Goal: Task Accomplishment & Management: Manage account settings

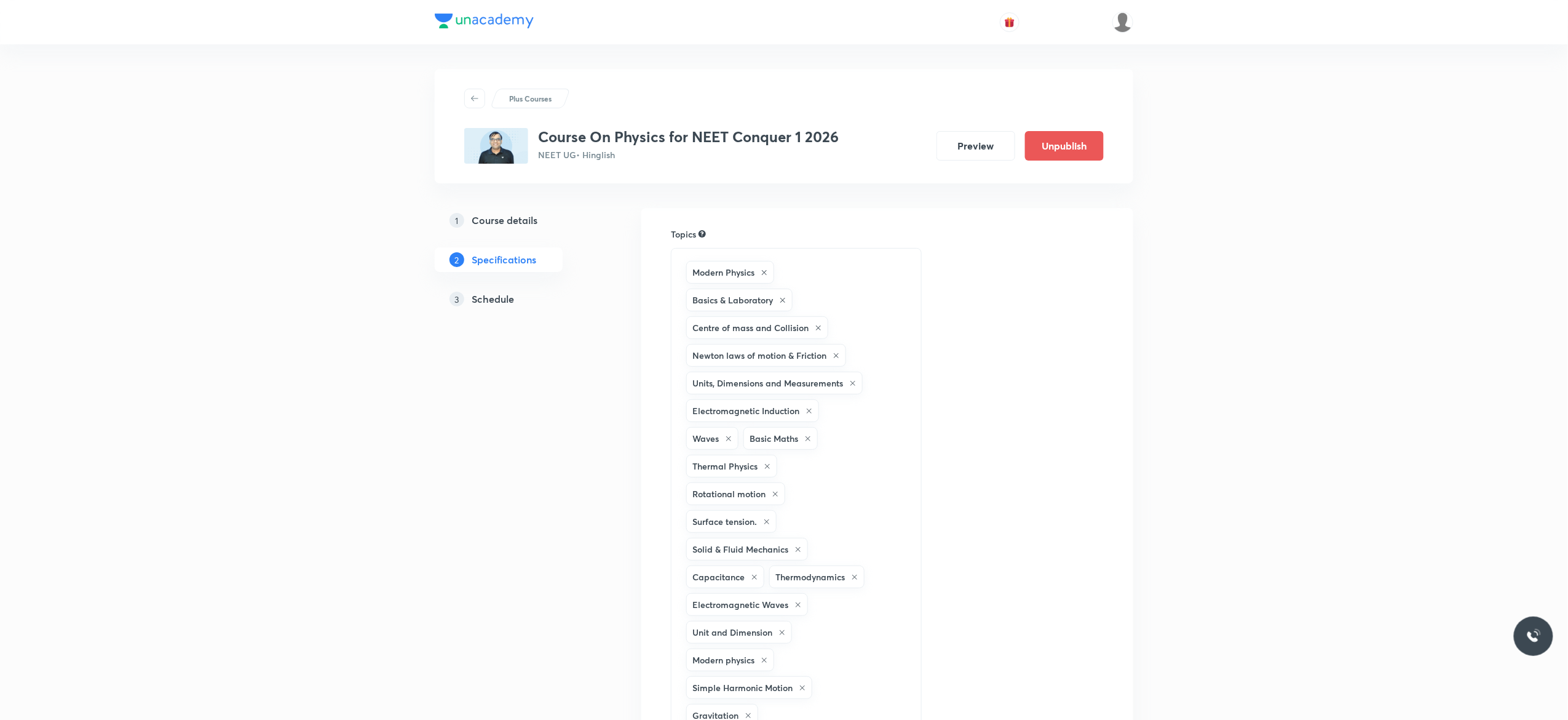
drag, startPoint x: 0, startPoint y: 0, endPoint x: 495, endPoint y: 307, distance: 582.5
click at [495, 307] on link "3 Schedule" at bounding box center [518, 299] width 167 height 25
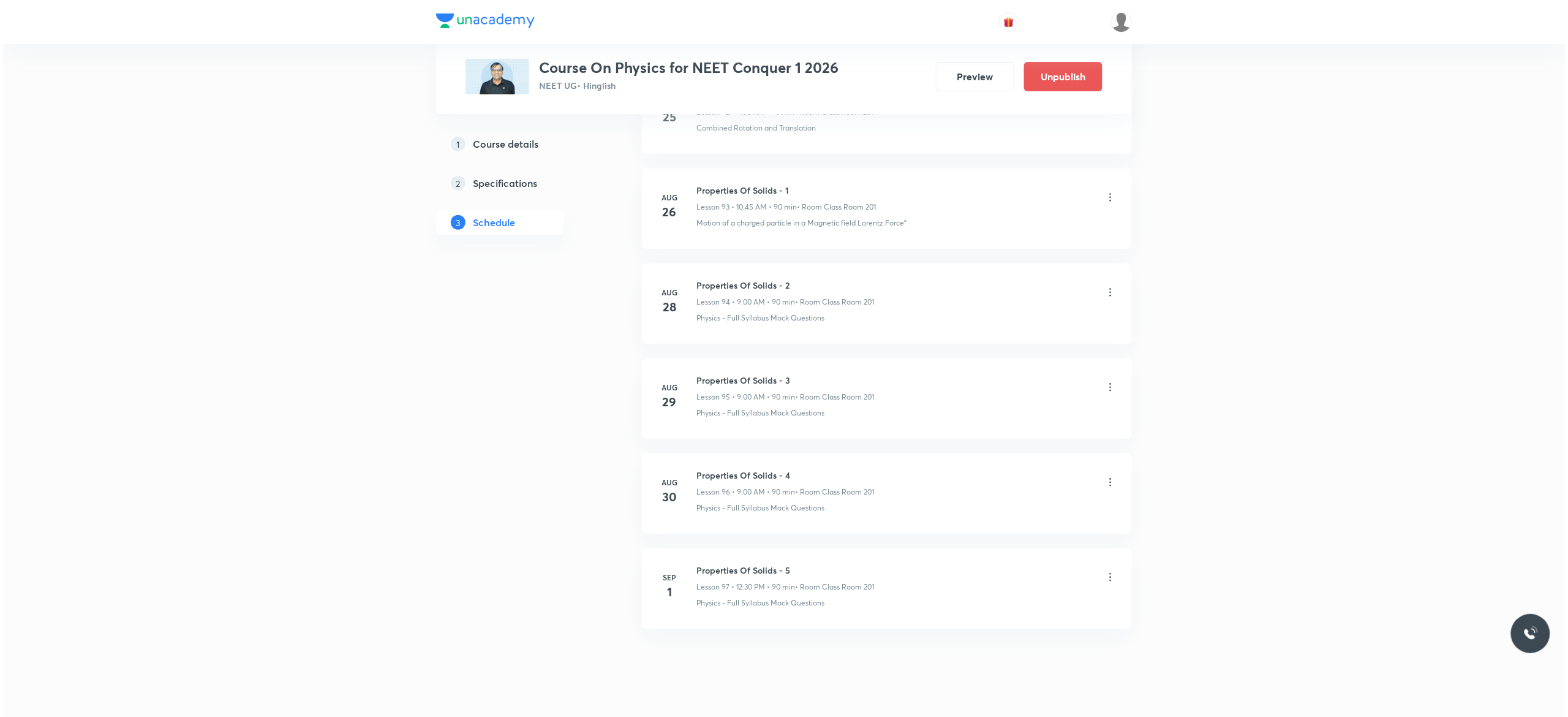
scroll to position [9596, 0]
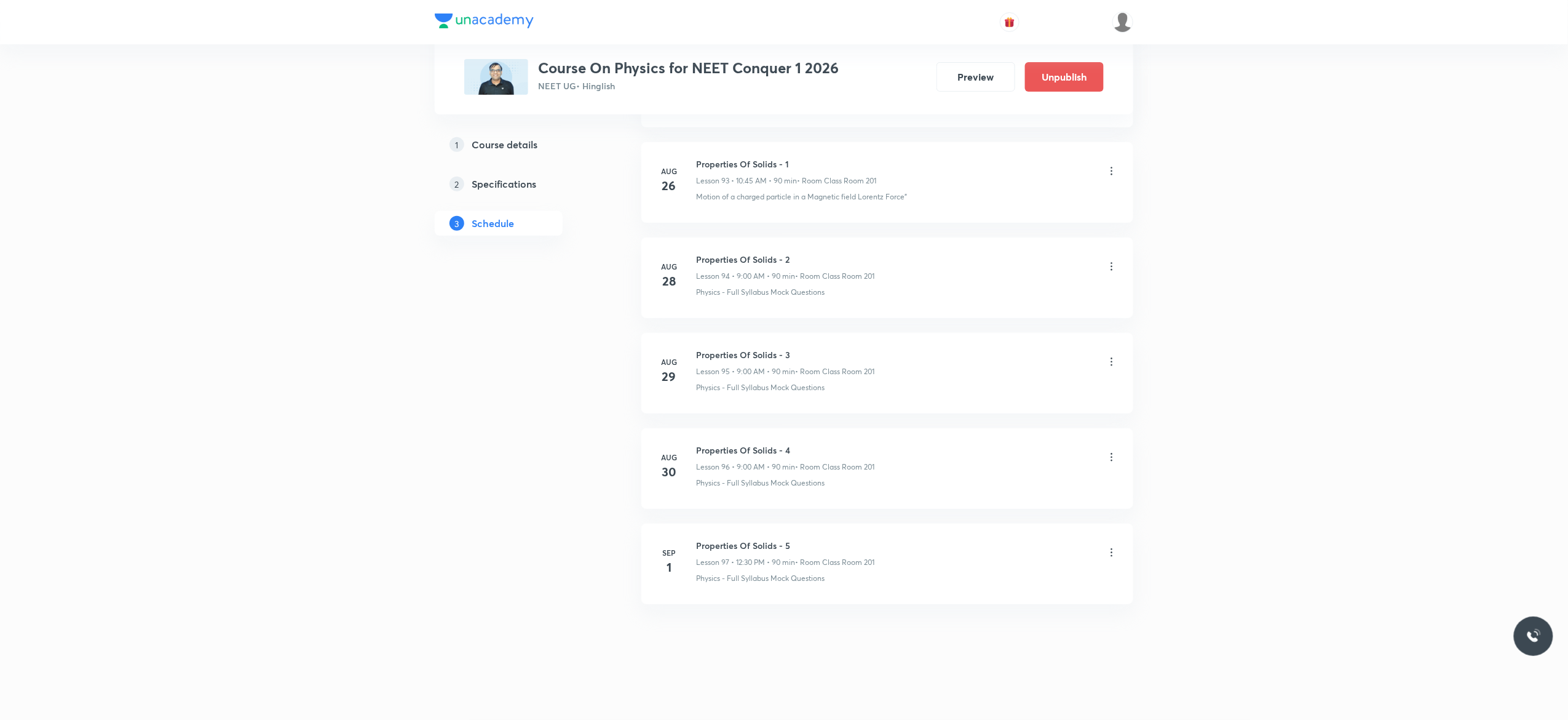
click at [1114, 556] on icon at bounding box center [1111, 552] width 12 height 12
click at [1006, 581] on li "Edit" at bounding box center [1043, 583] width 134 height 23
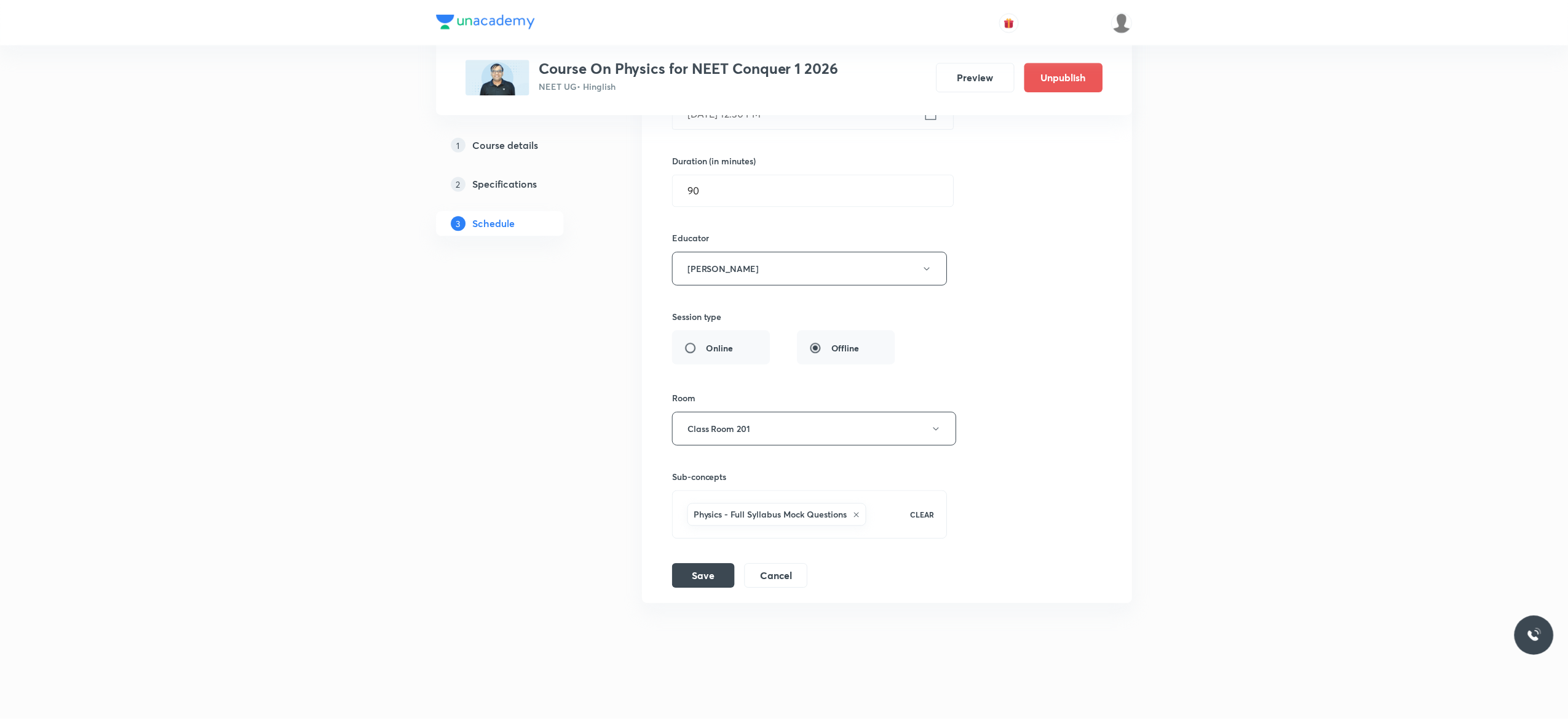
scroll to position [9544, 0]
click at [856, 516] on icon at bounding box center [856, 515] width 7 height 7
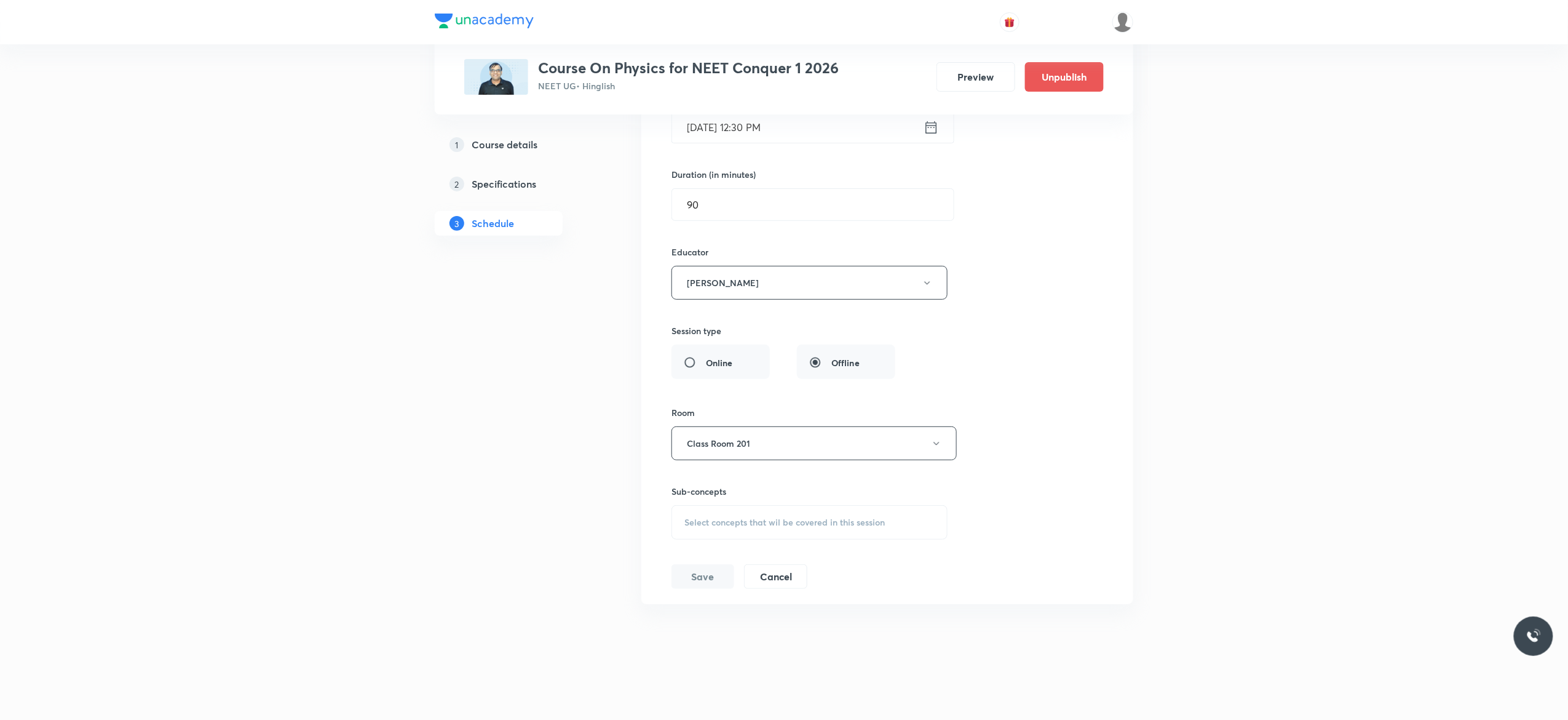
scroll to position [9529, 0]
click at [736, 528] on div "Select concepts that wil be covered in this session" at bounding box center [809, 522] width 276 height 35
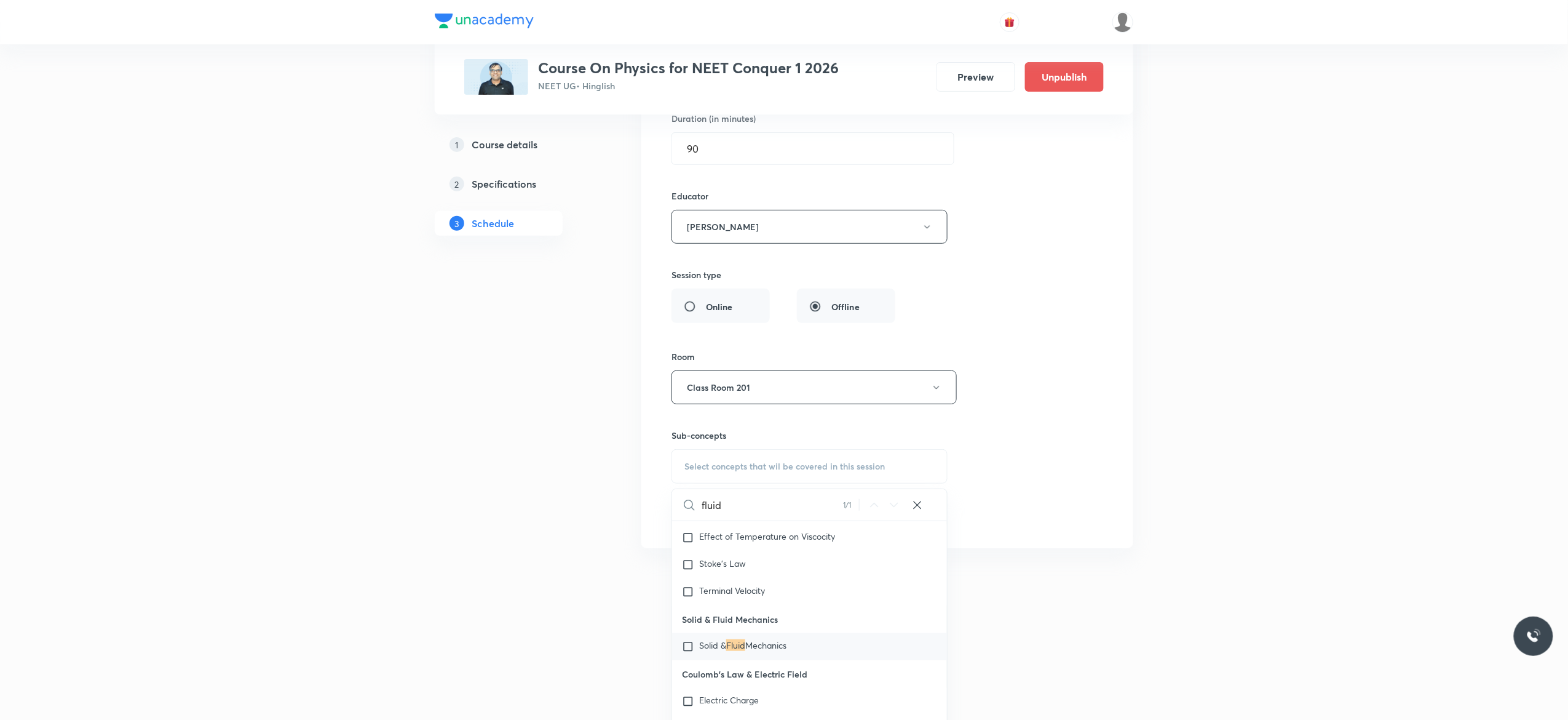
scroll to position [8068, 0]
type input "fluid mechanics"
click at [690, 656] on div "Solid & Fluid Mechanics" at bounding box center [810, 642] width 275 height 27
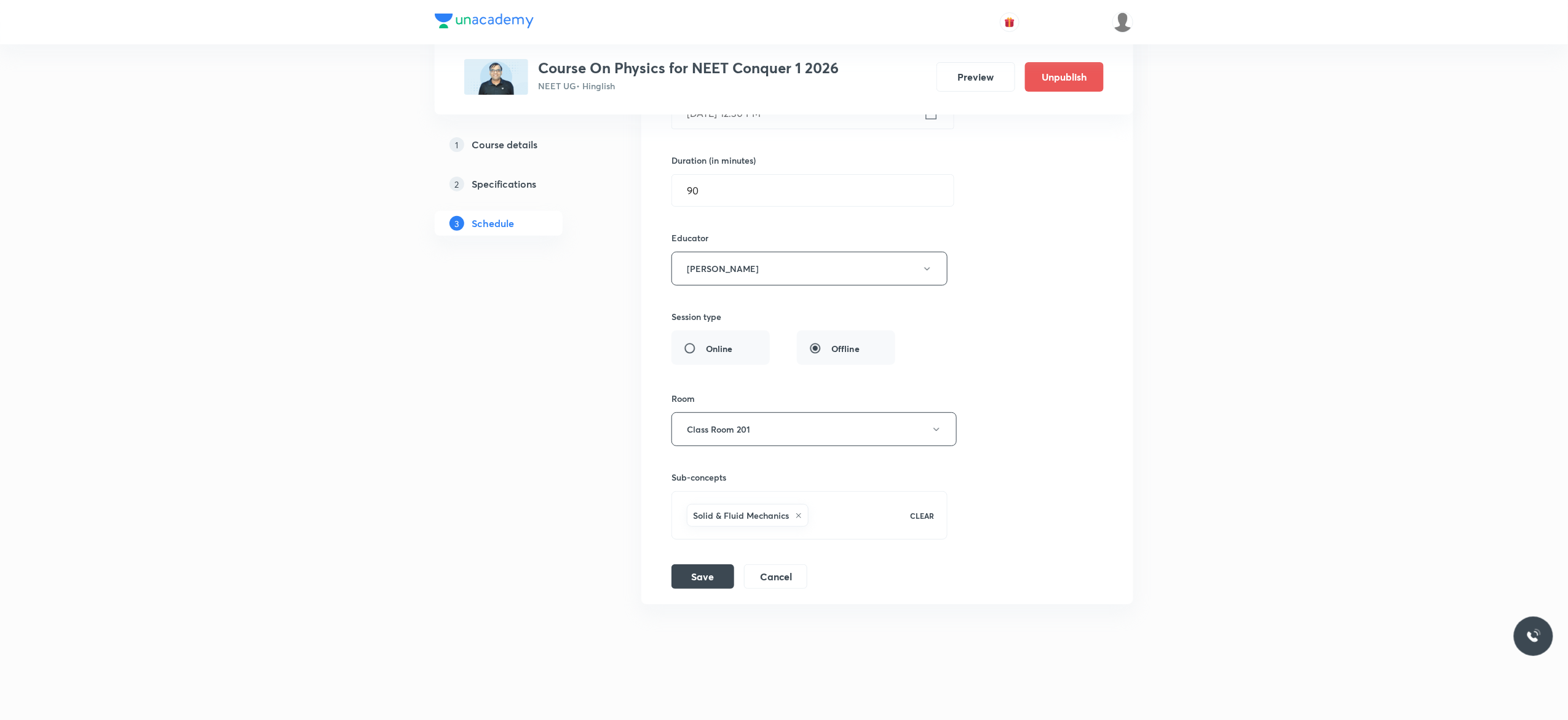
click at [985, 291] on div "Session title 24/99 Properties Of Solids - 5 ​ Schedule for Sep 1, 2025, 12:30 …" at bounding box center [887, 281] width 432 height 614
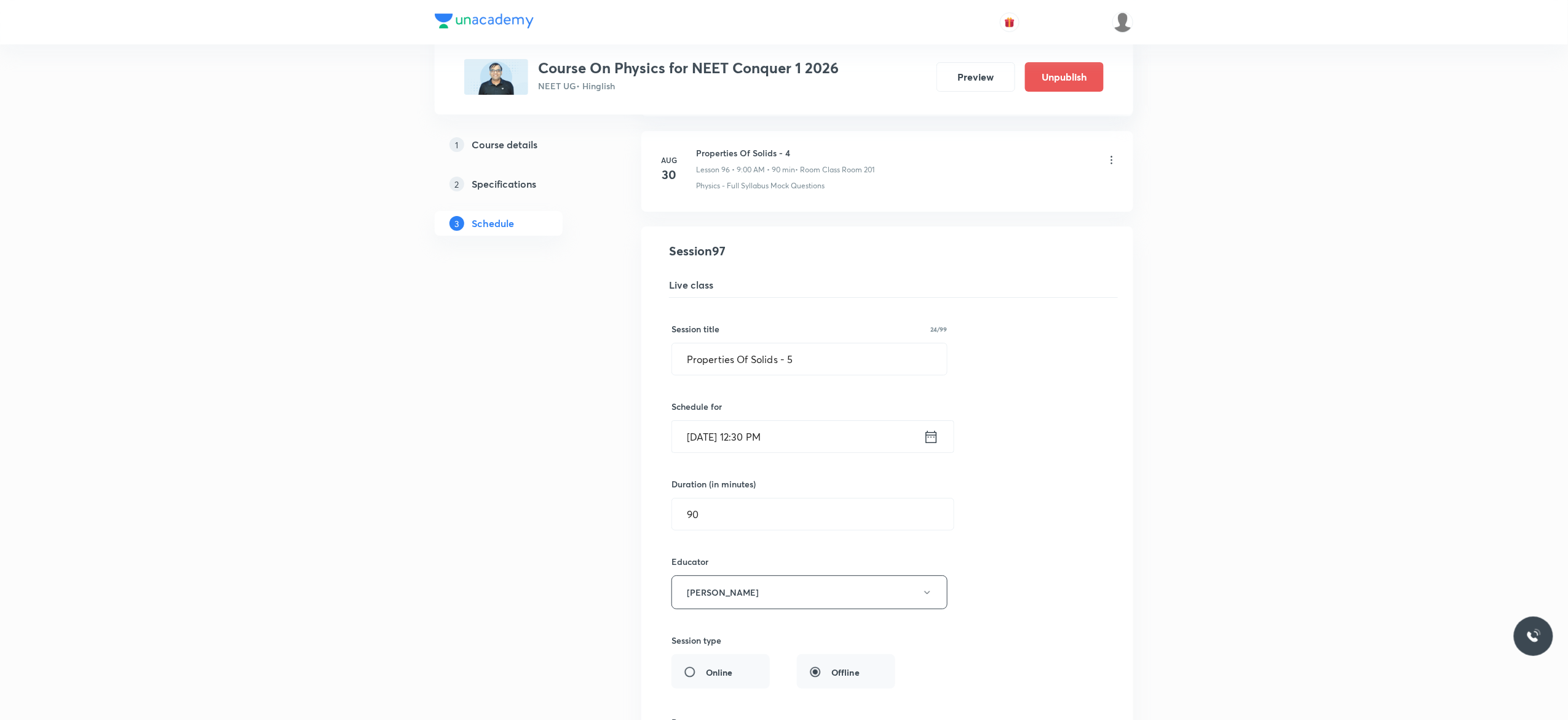
scroll to position [9150, 0]
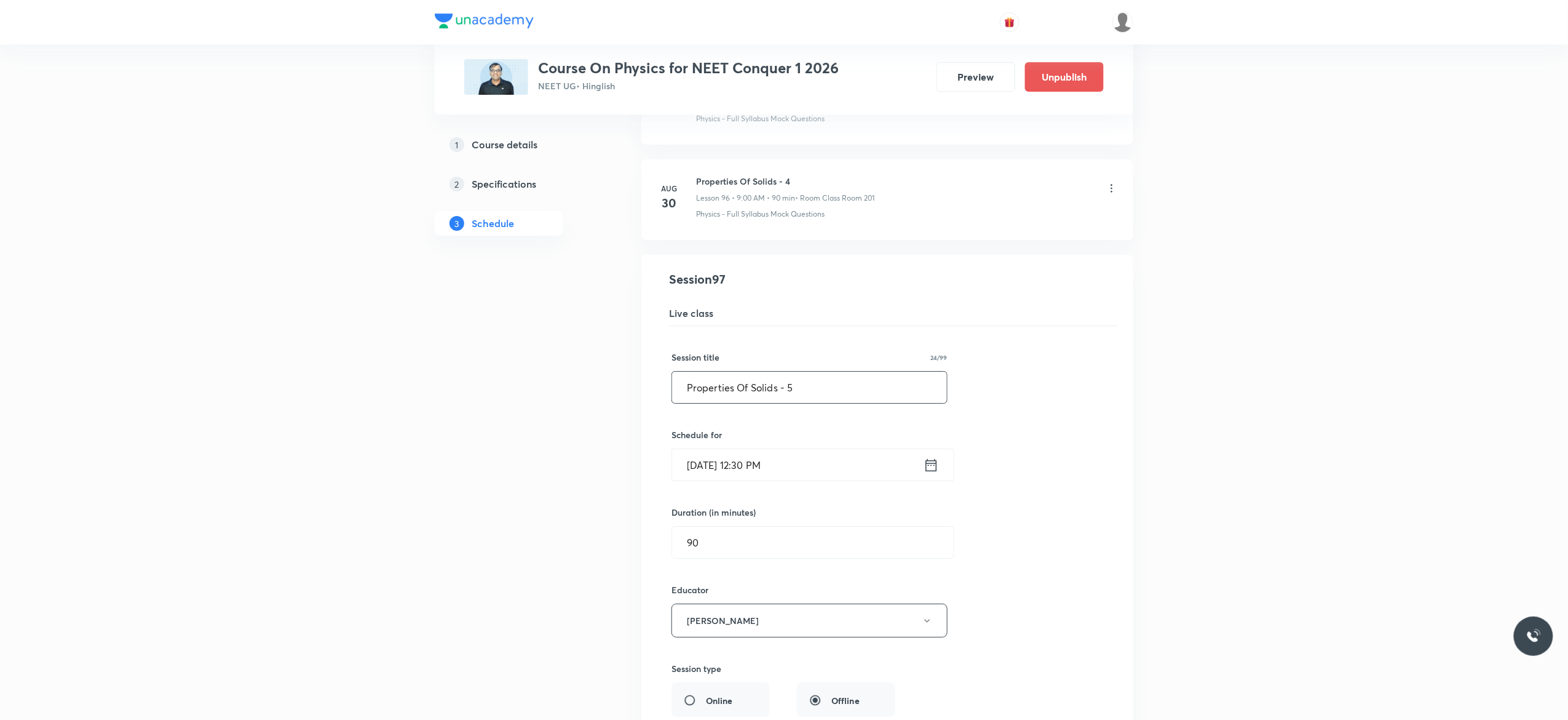
click at [806, 403] on input "Properties Of Solids - 5" at bounding box center [810, 388] width 275 height 32
paste input "fluid mechanics"
click at [1027, 453] on div "Session title 19/99 Fluid Mechanics - 5 ​ Schedule for Sep 1, 2025, 12:30 PM ​ …" at bounding box center [887, 633] width 432 height 614
click at [802, 403] on input "Fluid Mechanics - 5" at bounding box center [810, 388] width 275 height 32
type input "Fluid Mechanics - 1"
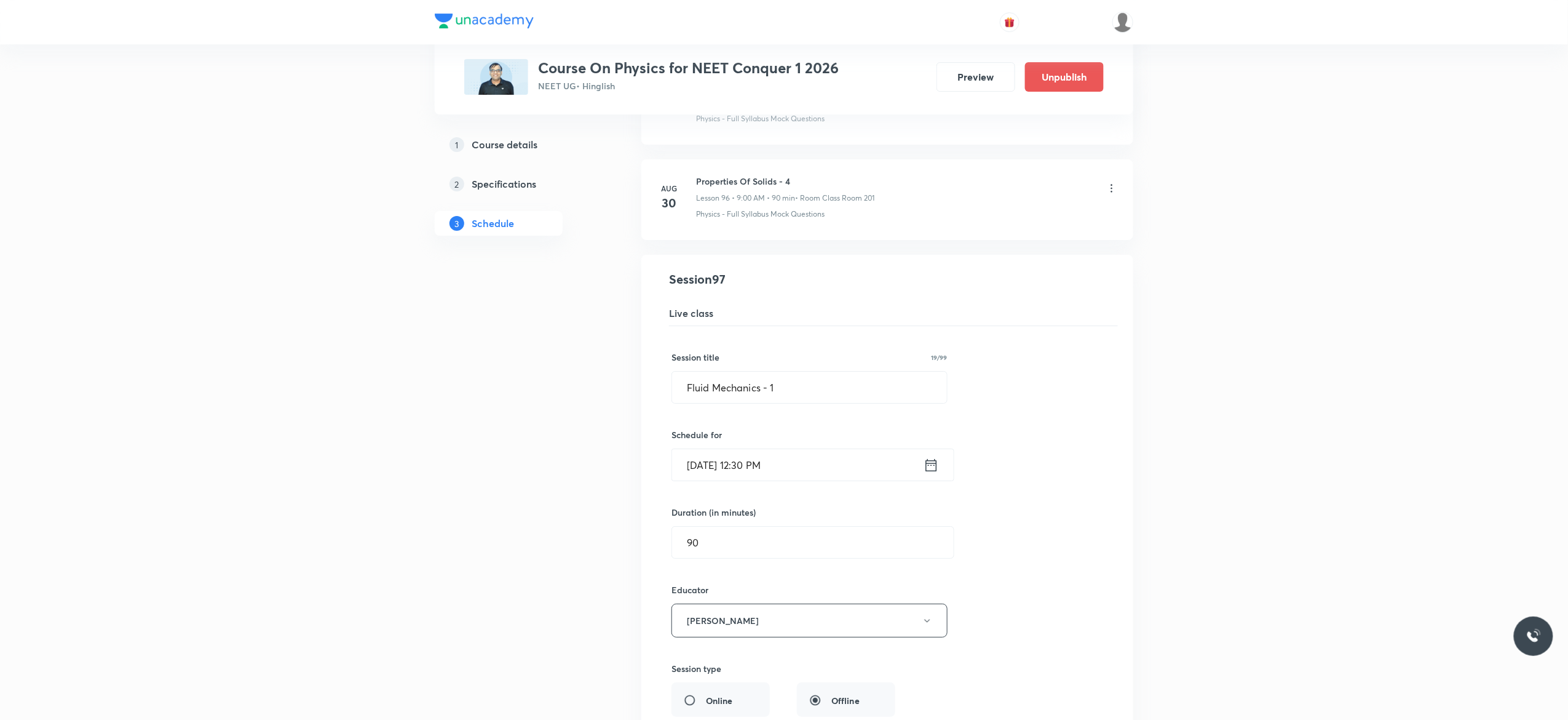
click at [1049, 475] on div "Session title 19/99 Fluid Mechanics - 1 ​ Schedule for Sep 1, 2025, 12:30 PM ​ …" at bounding box center [887, 633] width 432 height 614
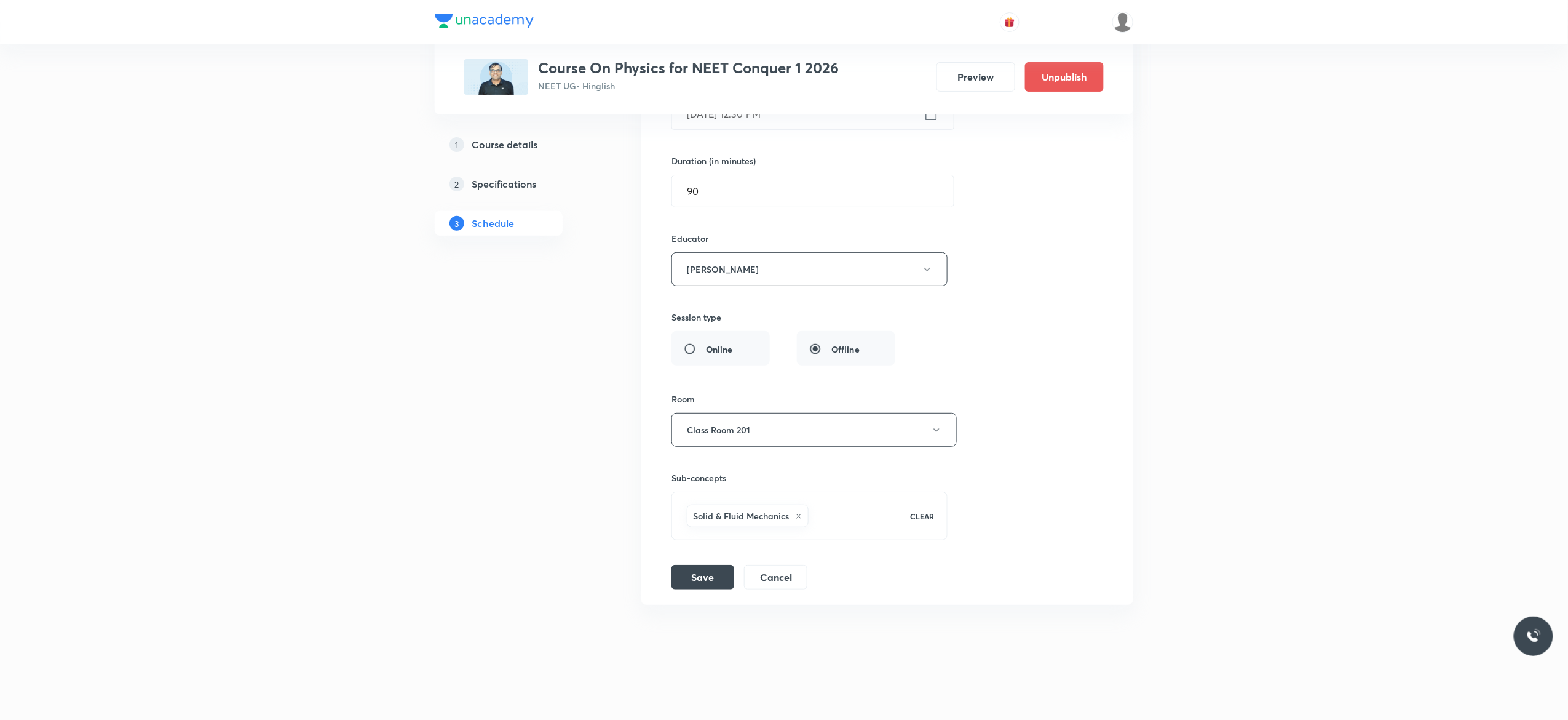
scroll to position [9544, 0]
click at [705, 573] on button "Save" at bounding box center [702, 575] width 62 height 25
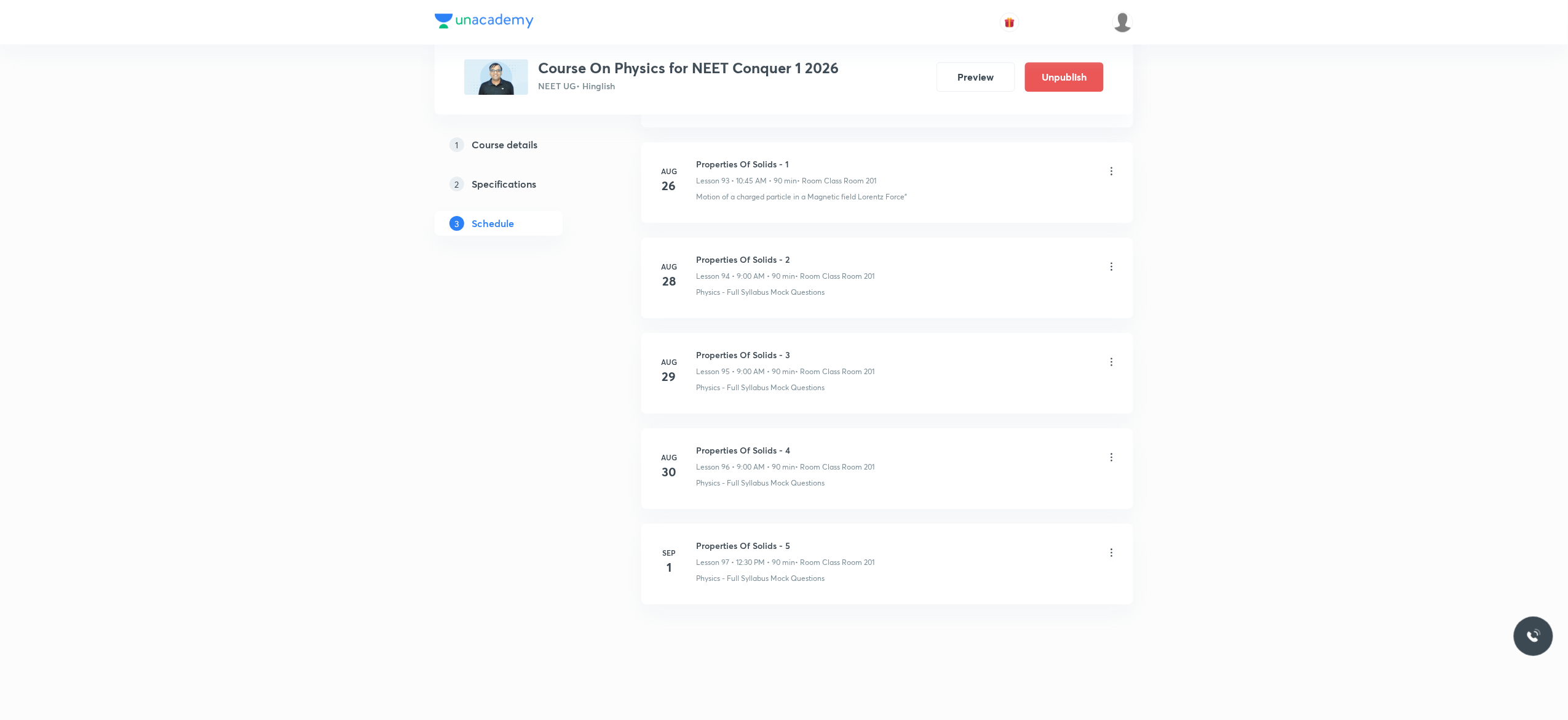
scroll to position [8989, 0]
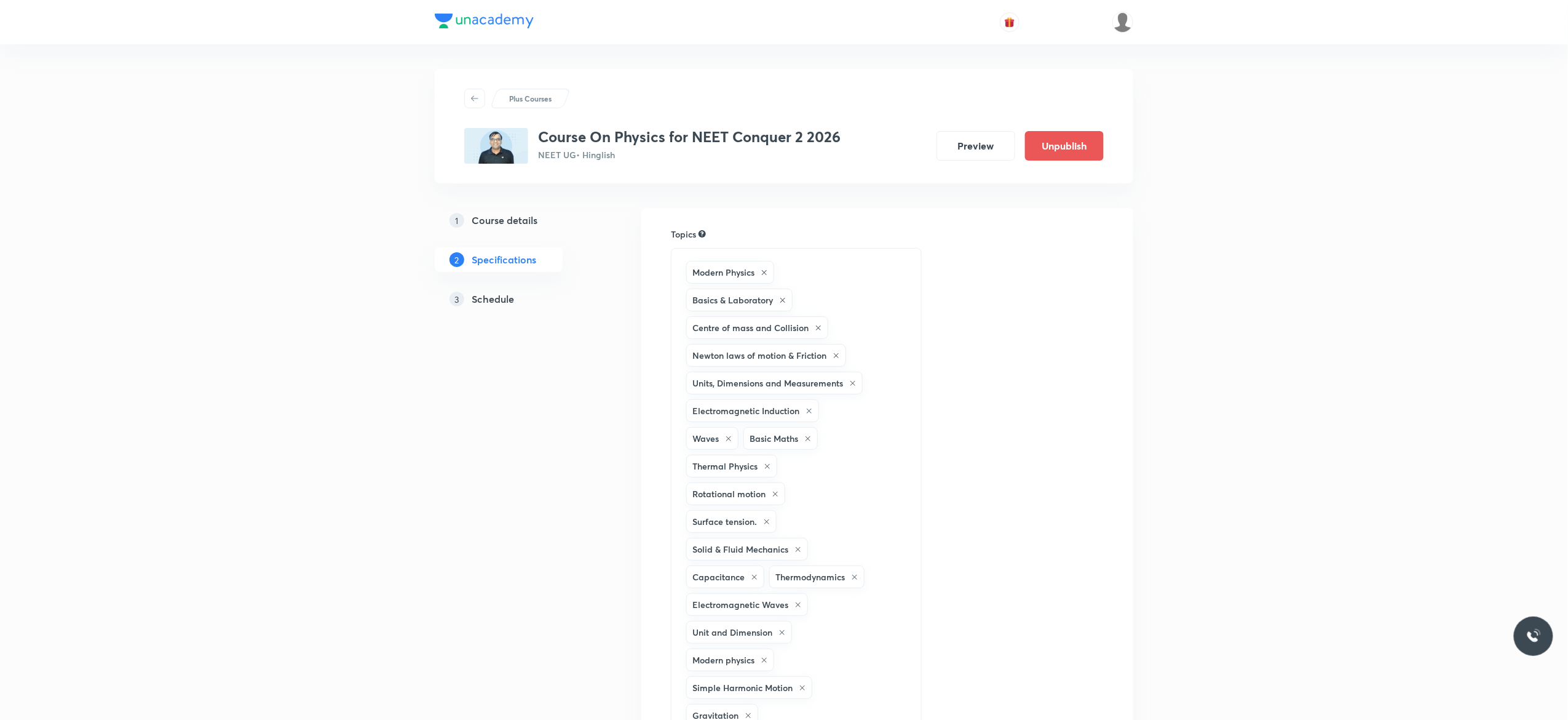
click at [489, 293] on h5 "Schedule" at bounding box center [492, 299] width 43 height 15
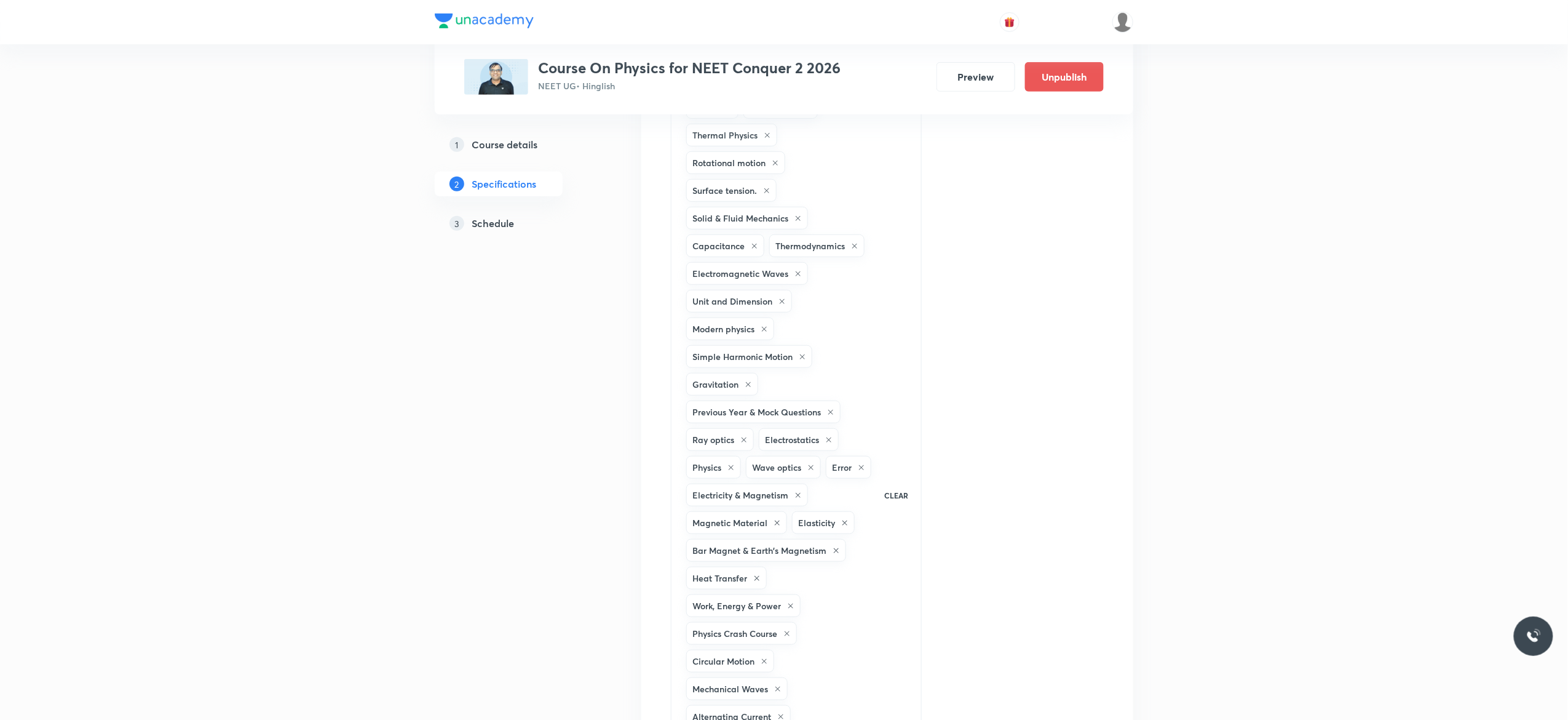
scroll to position [344, 0]
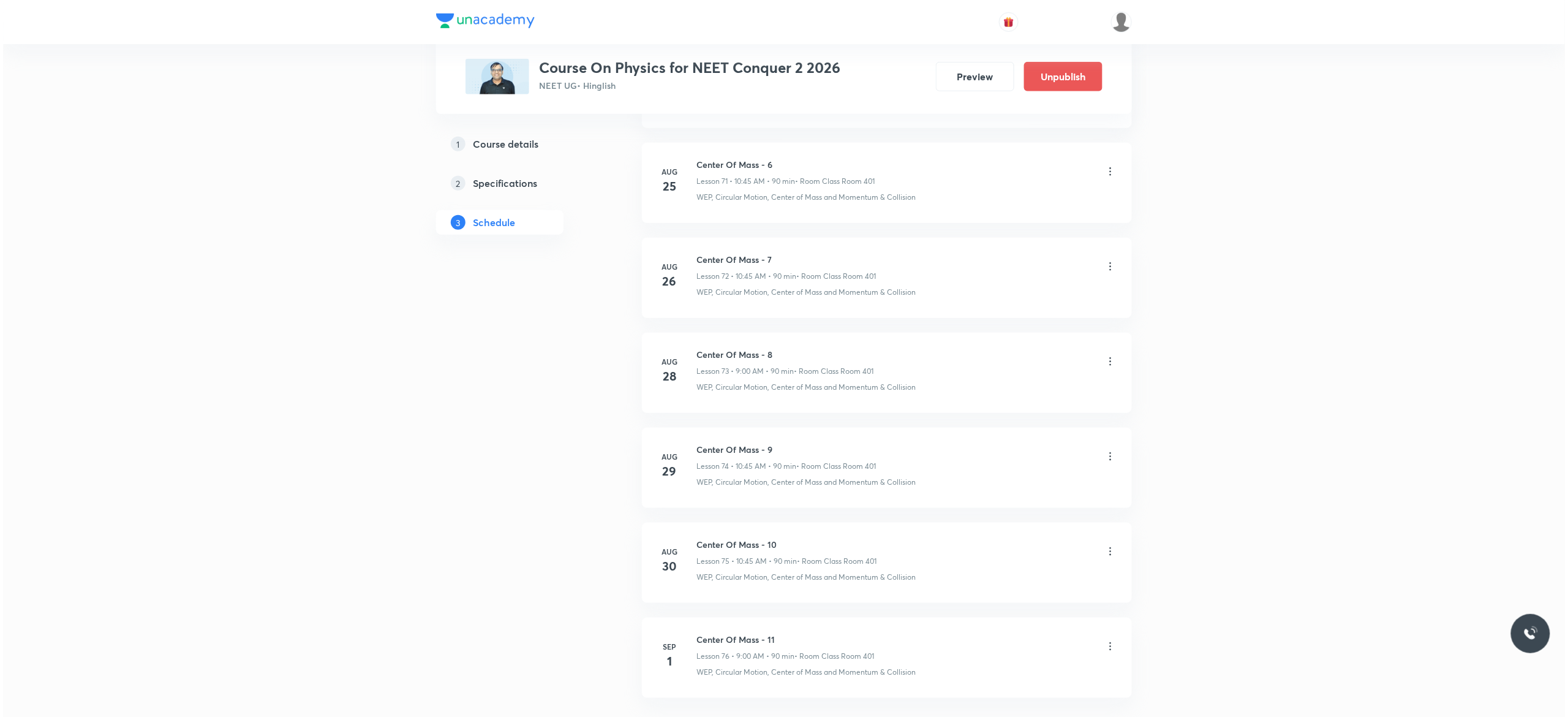
scroll to position [7593, 0]
click at [1108, 551] on icon at bounding box center [1107, 550] width 12 height 12
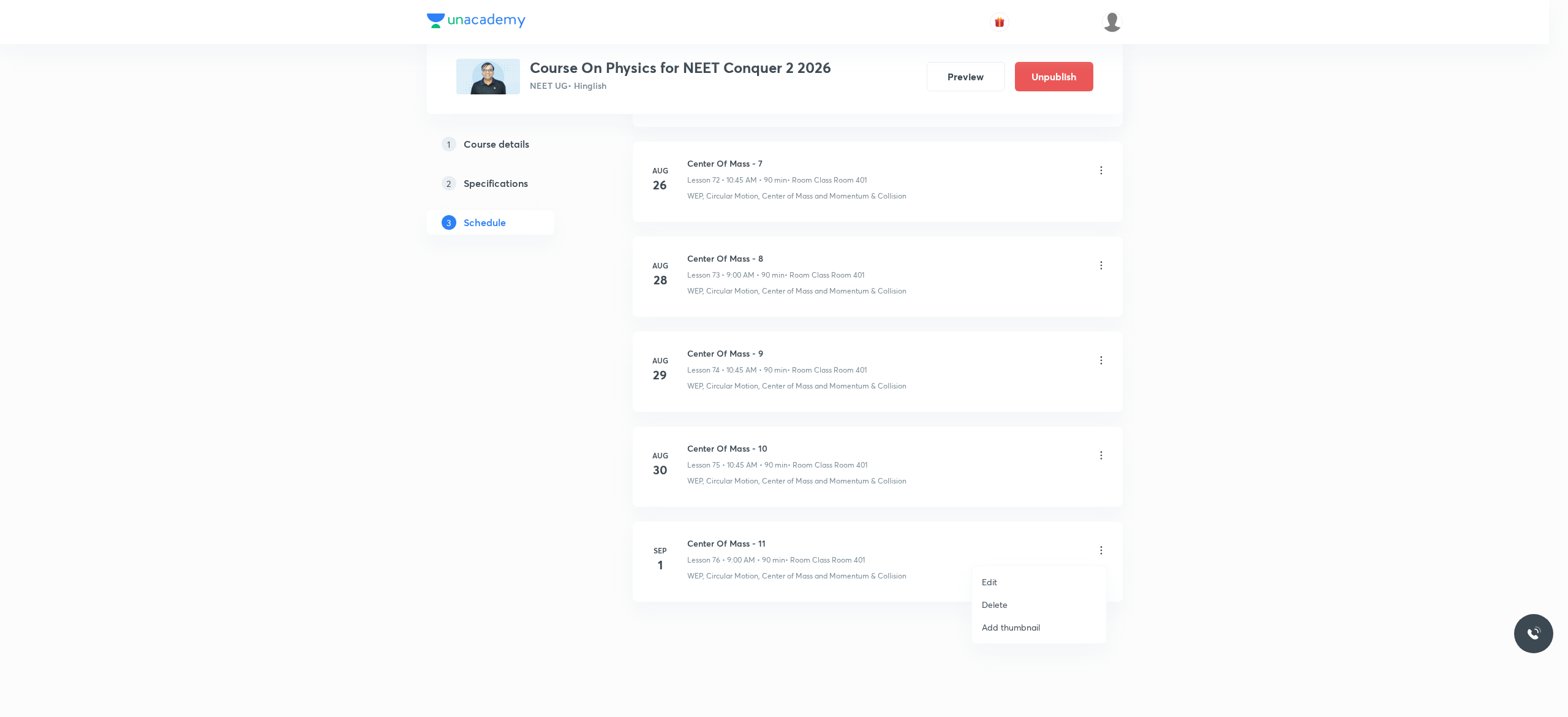
click at [996, 578] on p "Edit" at bounding box center [990, 581] width 16 height 13
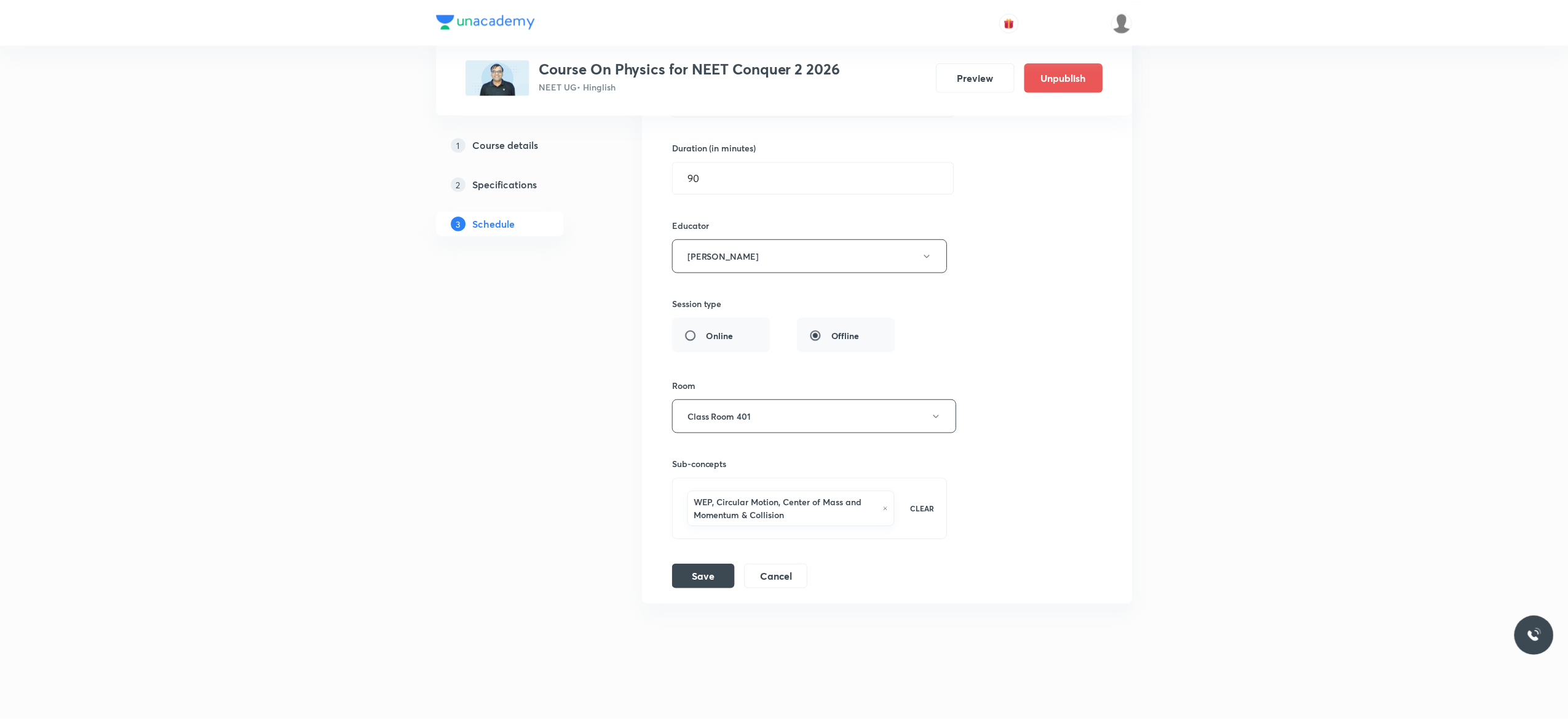
scroll to position [7547, 0]
click at [886, 508] on icon at bounding box center [885, 508] width 3 height 3
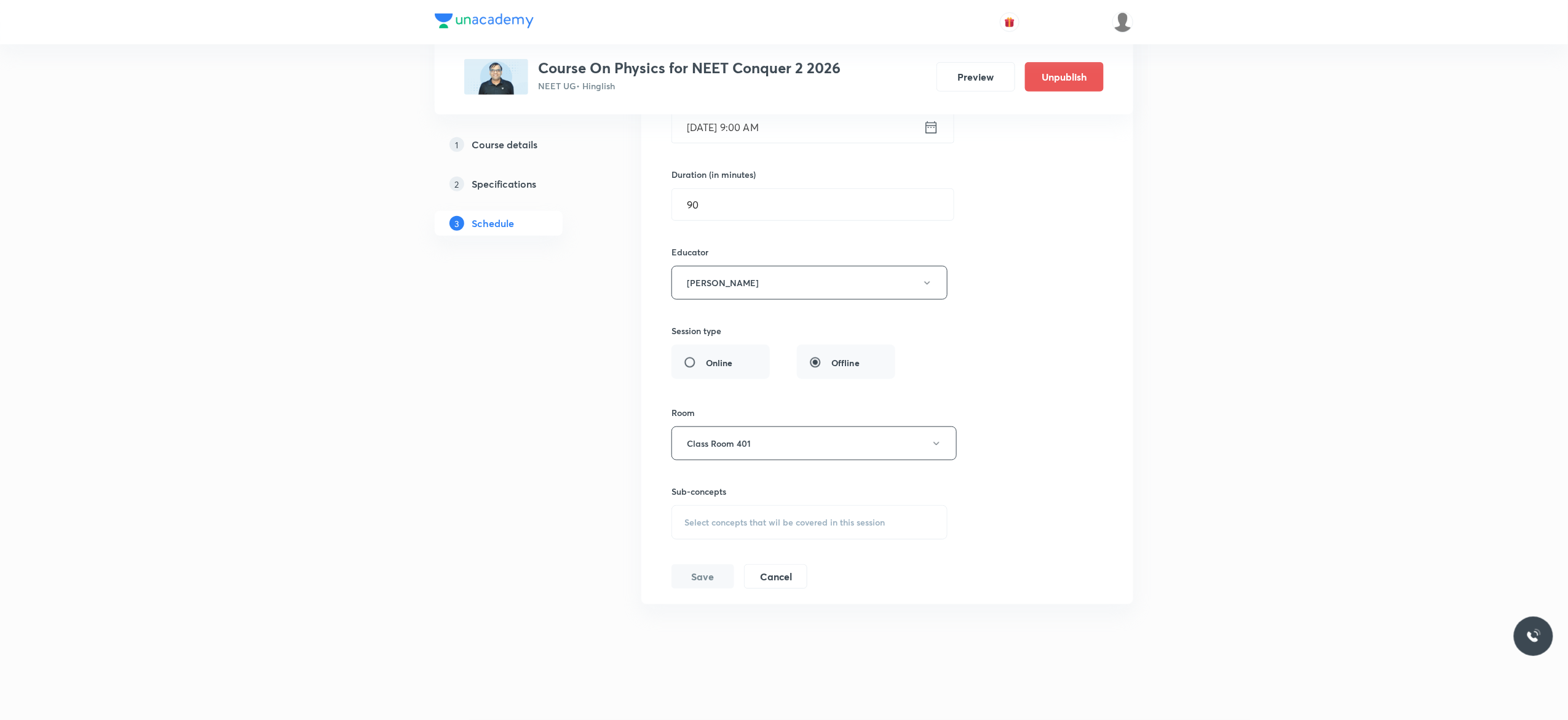
scroll to position [7518, 0]
click at [695, 526] on span "Select concepts that wil be covered in this session" at bounding box center [784, 522] width 201 height 10
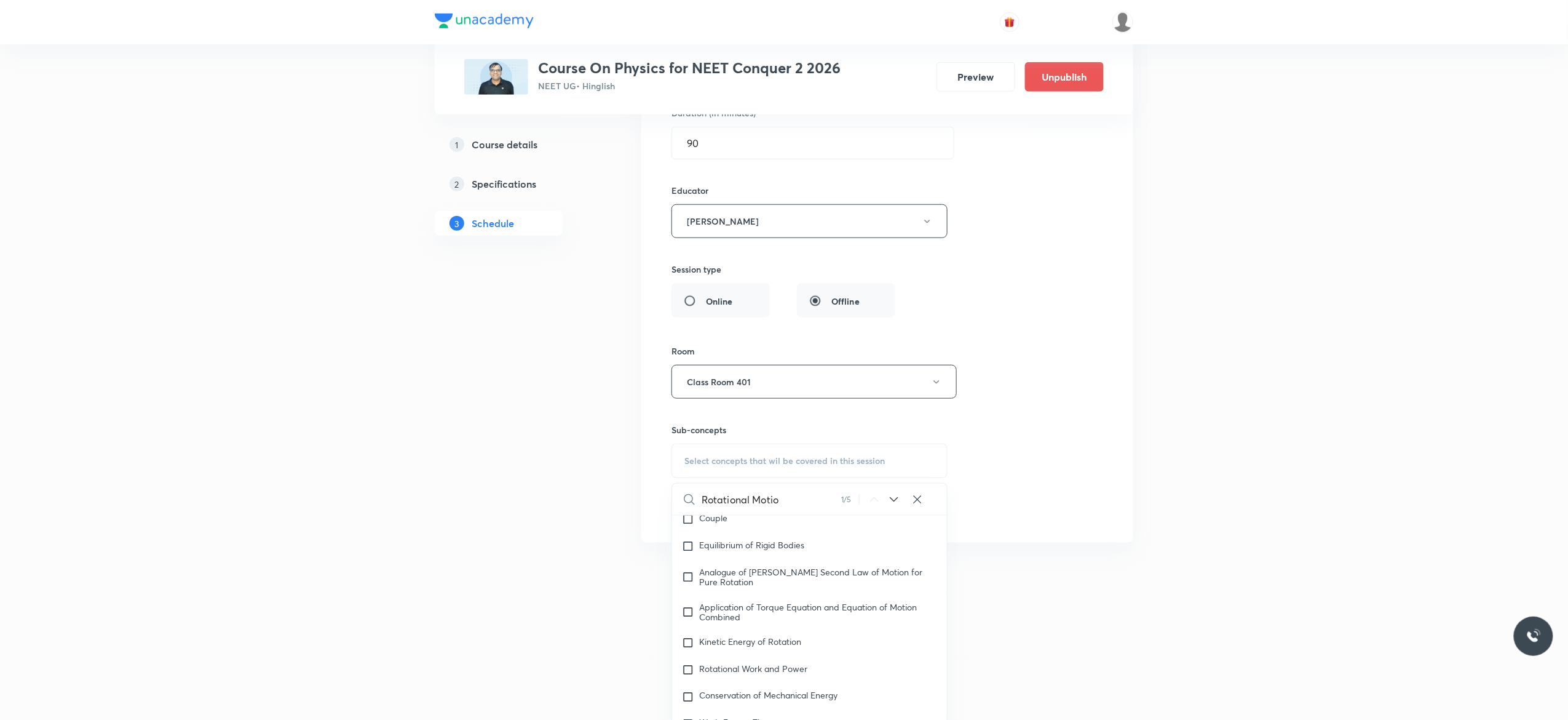
scroll to position [25067, 0]
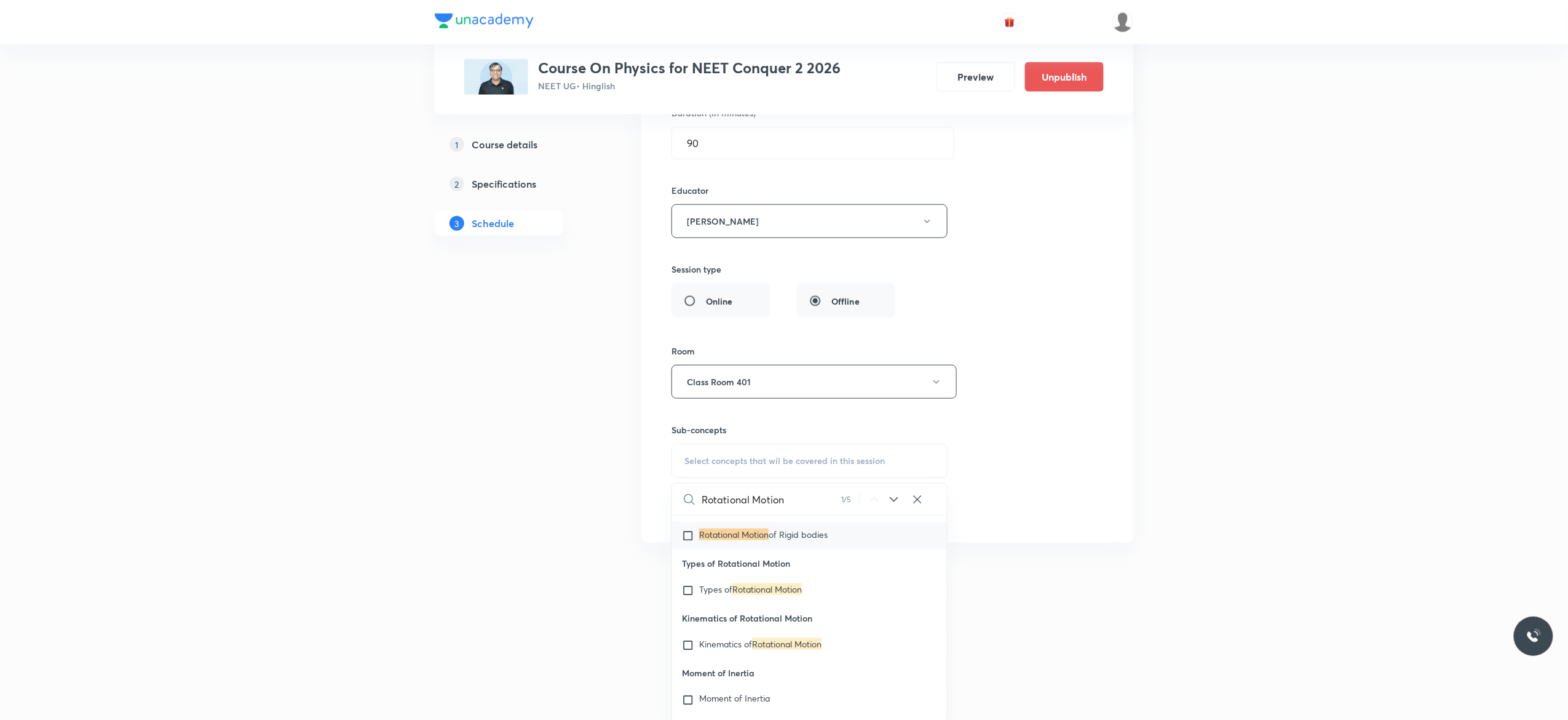
type input "Rotational Motion"
click at [689, 542] on input "checkbox" at bounding box center [690, 536] width 17 height 12
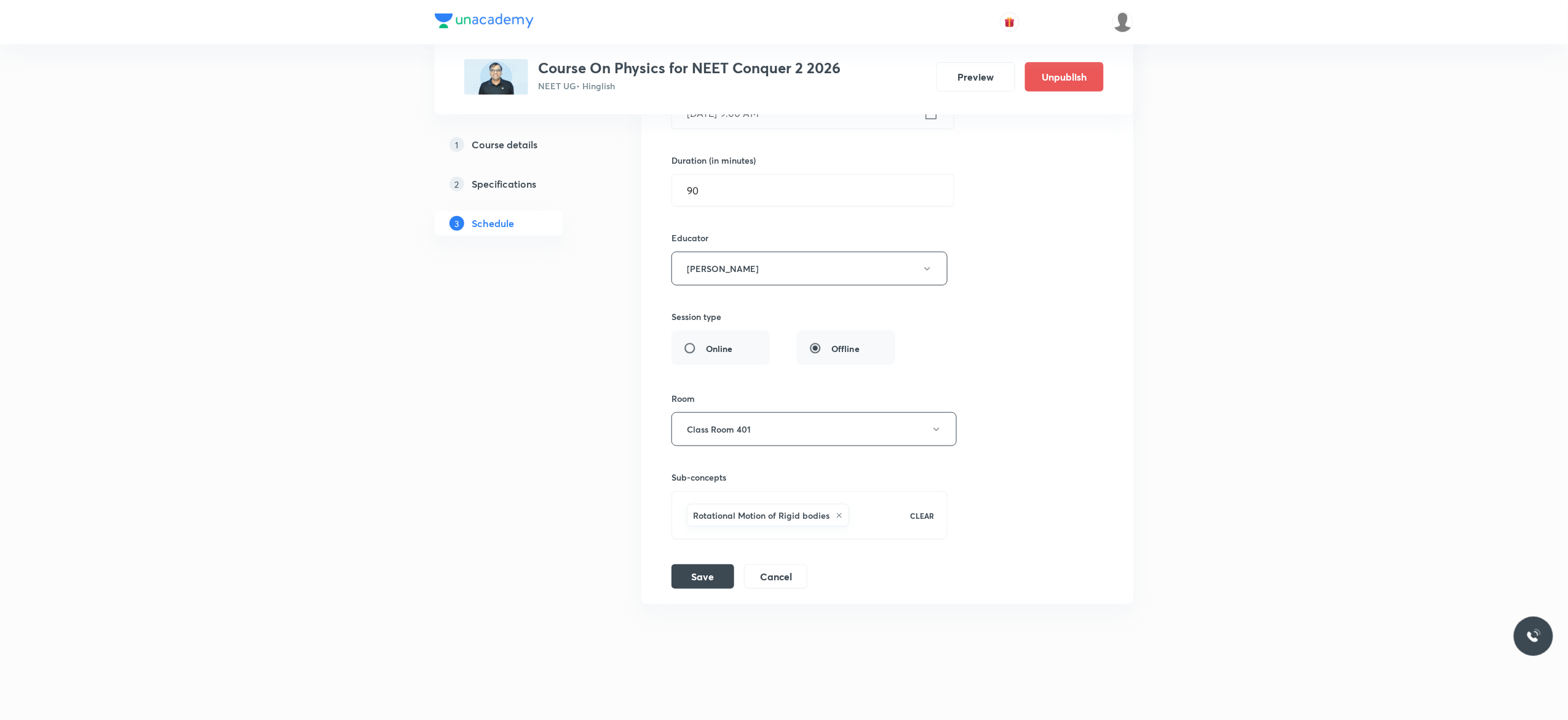
click at [978, 275] on div "Session title 19/99 Center Of Mass - 11 ​ Schedule for Sep 1, 2025, 9:00 AM ​ D…" at bounding box center [887, 281] width 432 height 614
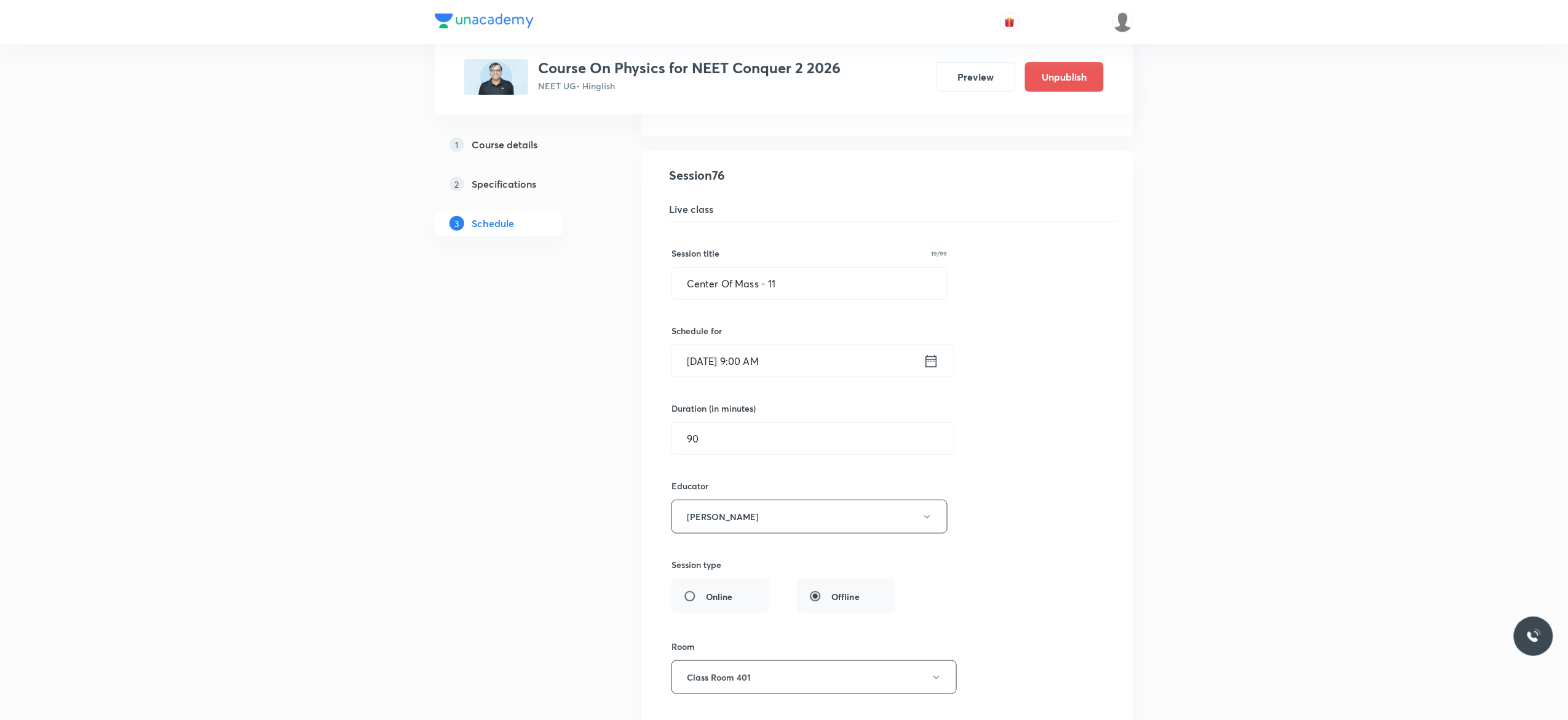
scroll to position [7238, 0]
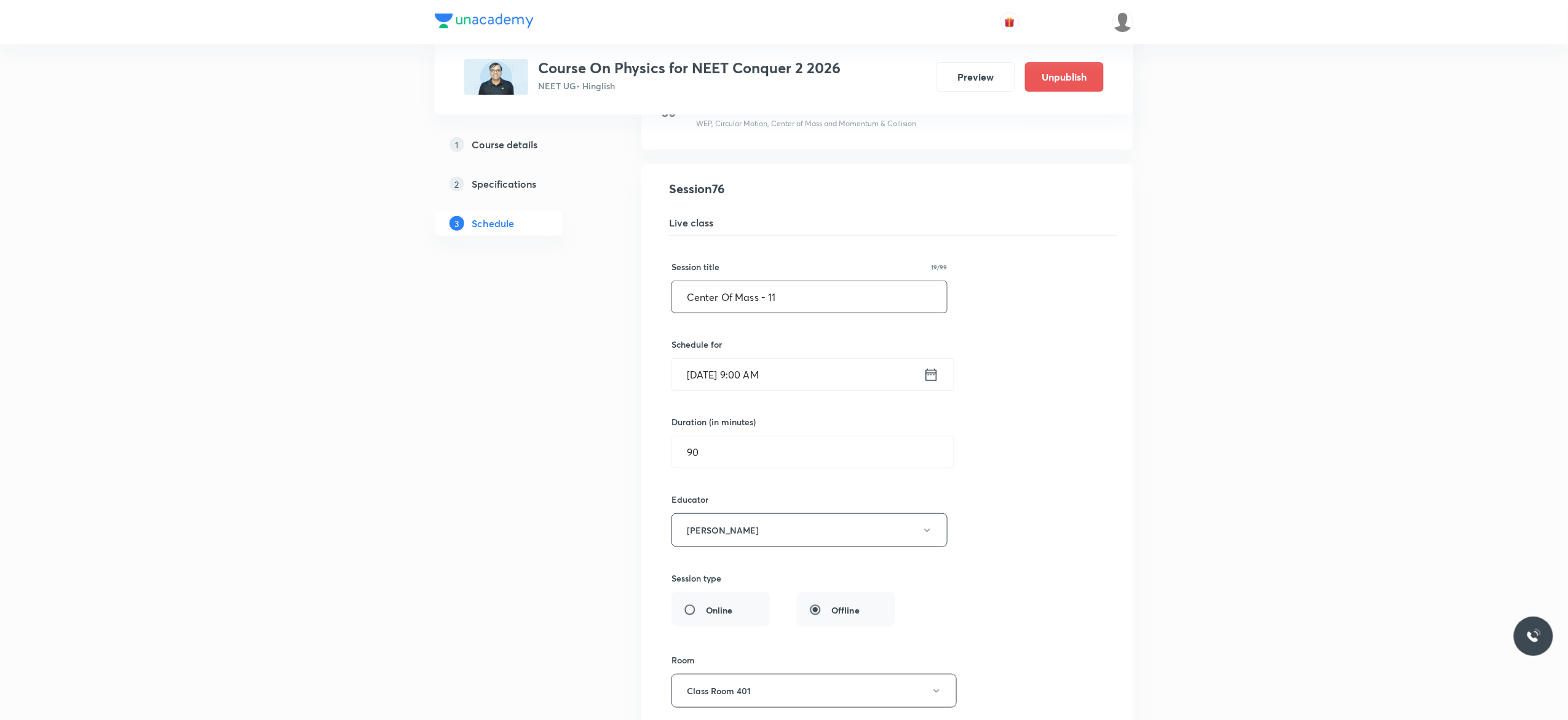
click at [782, 313] on input "Center Of Mass - 11" at bounding box center [810, 297] width 275 height 32
paste input "Rotational Motion"
type input "Rotational Motion - 1"
click at [1047, 390] on div "Session title 21/99 Rotational Motion - 1 ​ Schedule for Sep 1, 2025, 9:00 AM ​…" at bounding box center [887, 542] width 432 height 614
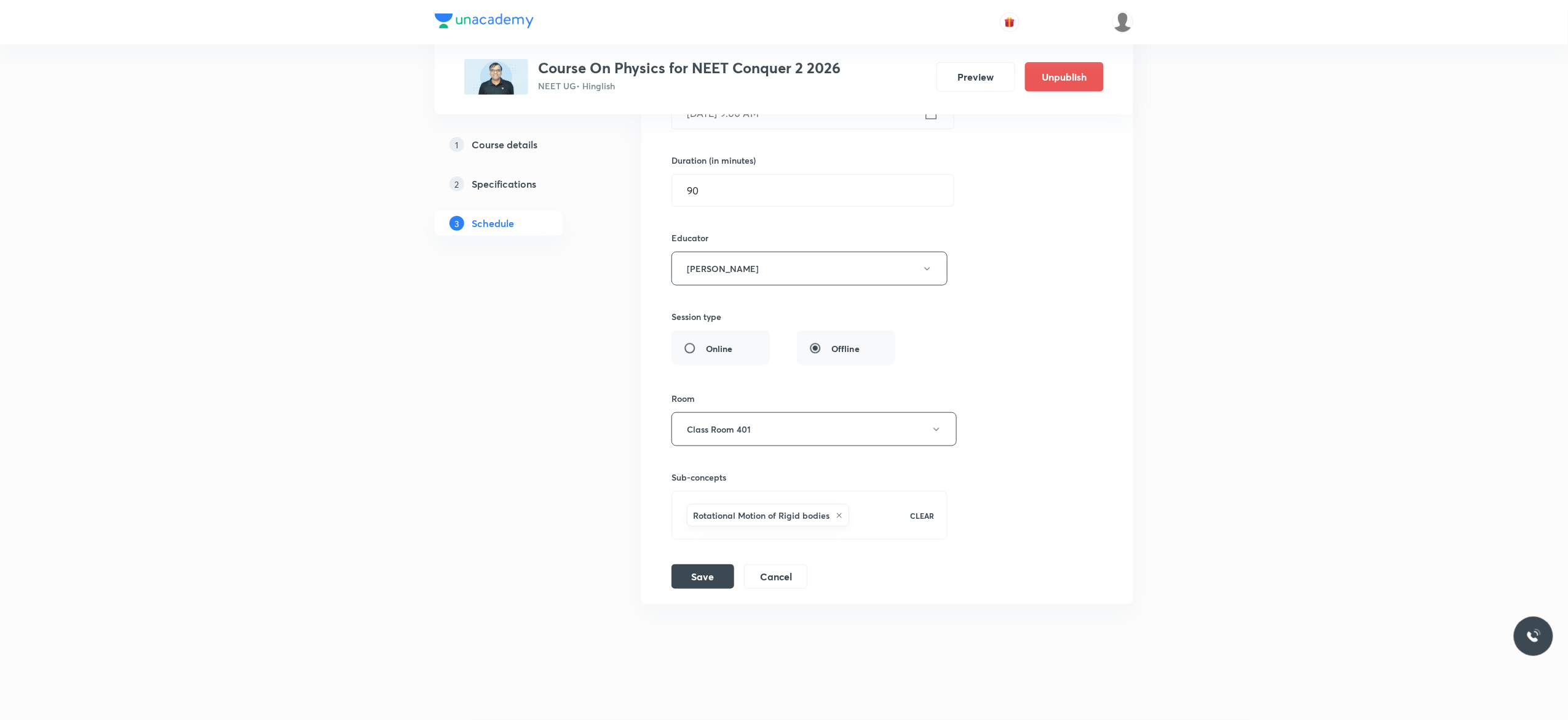
scroll to position [7533, 0]
click at [696, 579] on button "Save" at bounding box center [702, 575] width 62 height 25
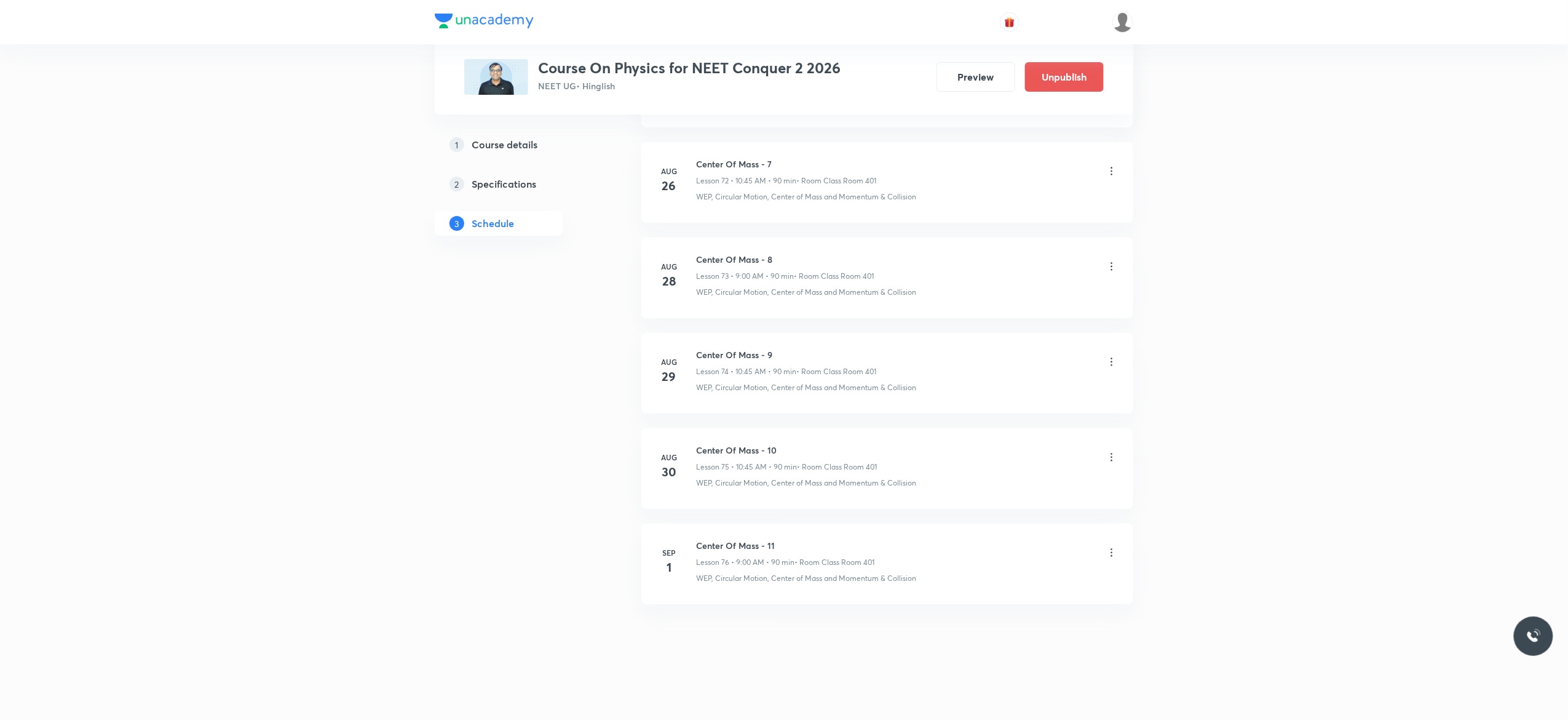
scroll to position [6978, 0]
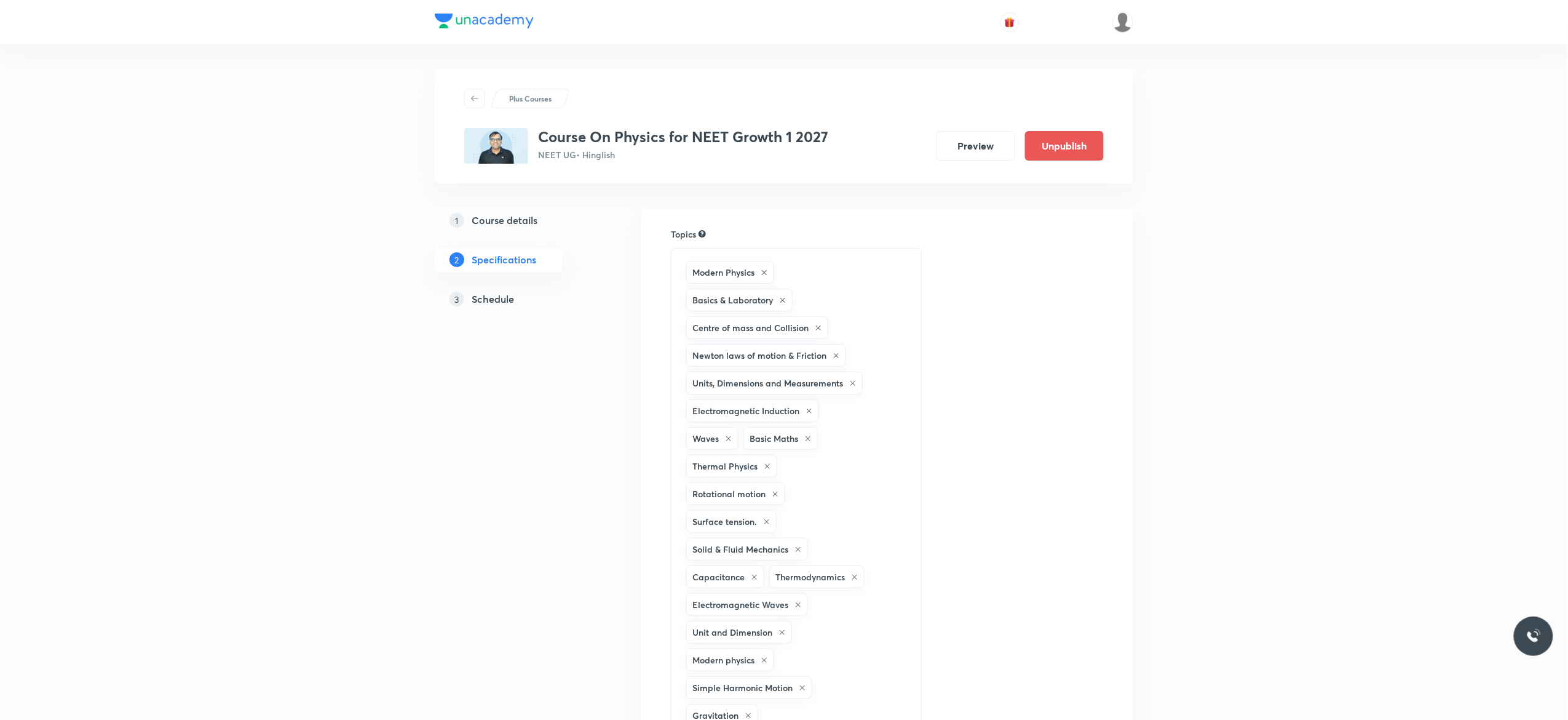
click at [489, 297] on h5 "Schedule" at bounding box center [492, 299] width 43 height 15
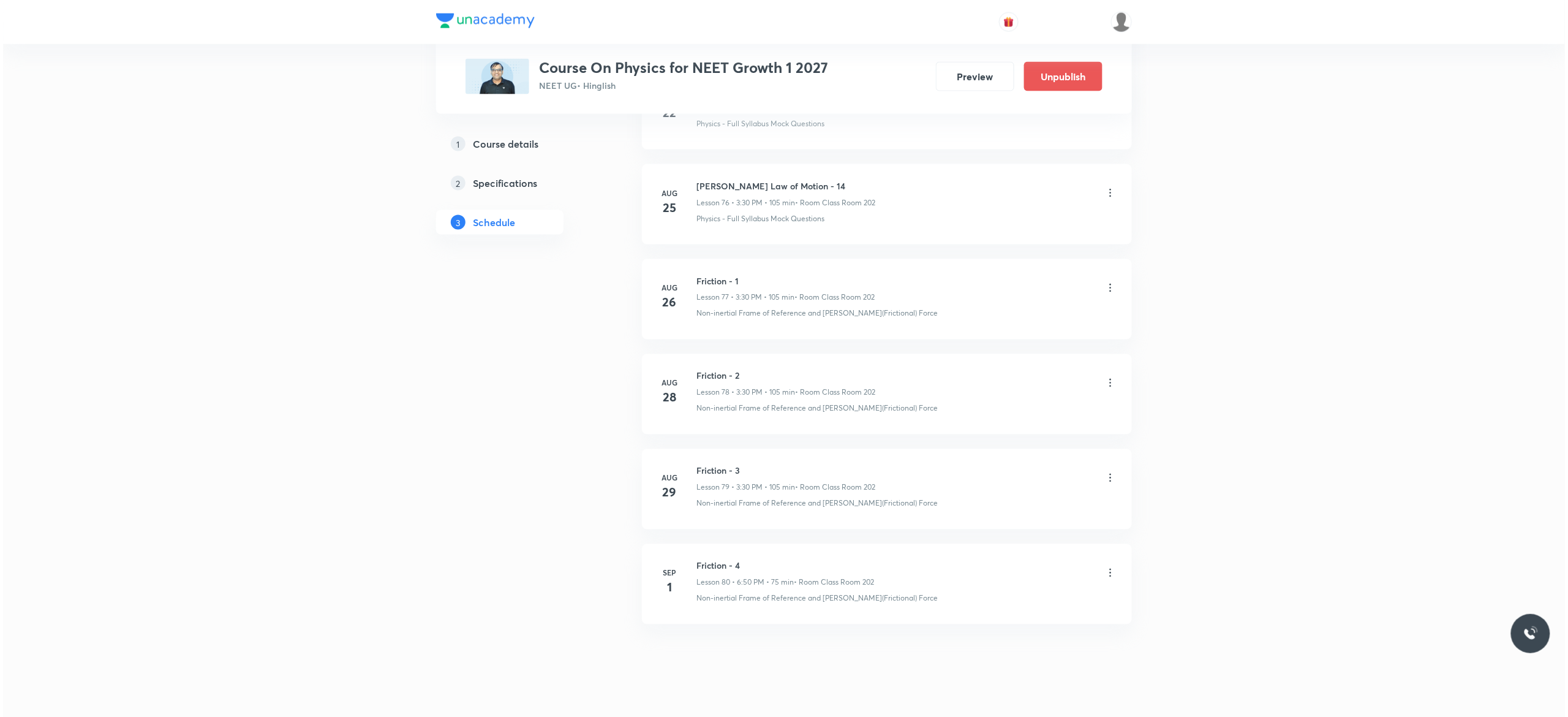
scroll to position [7975, 0]
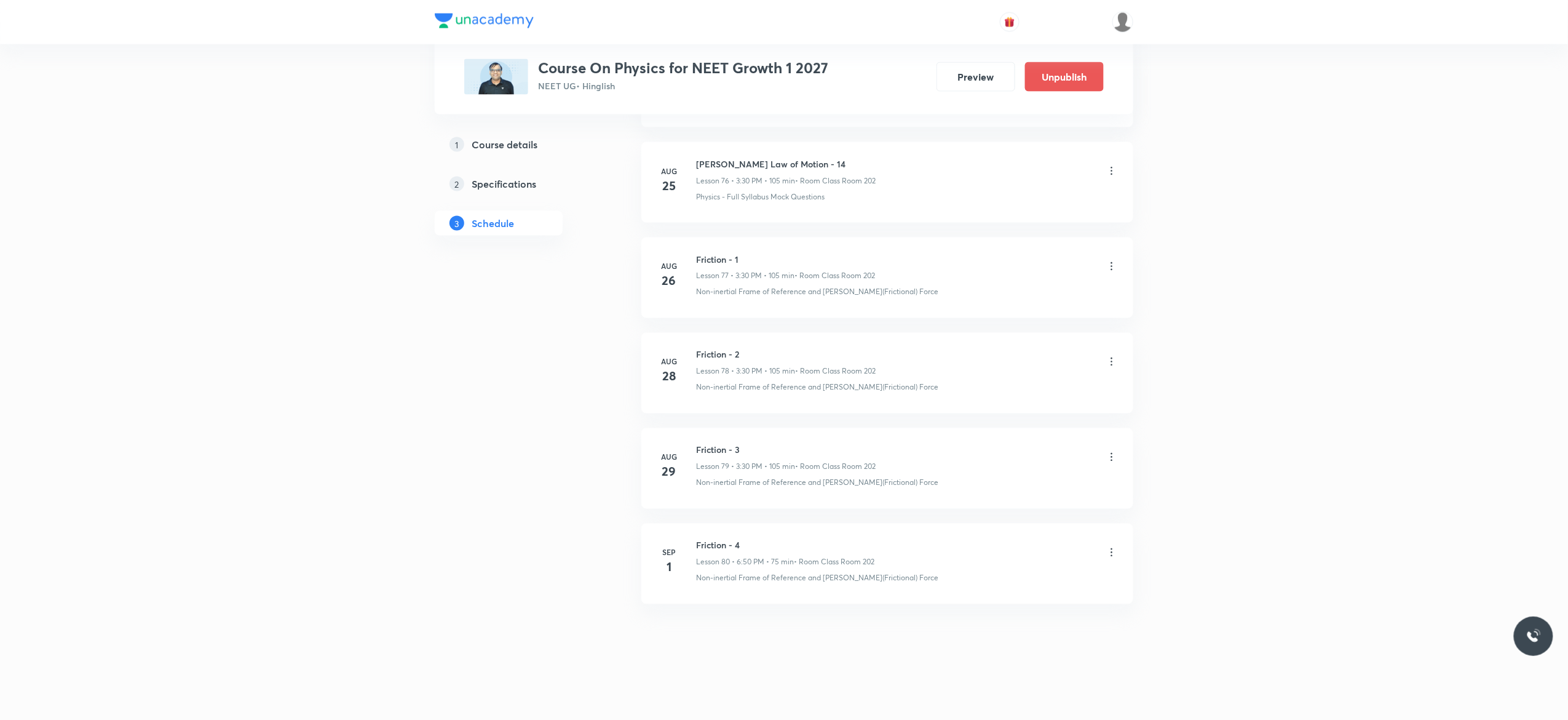
click at [1114, 559] on div at bounding box center [1111, 553] width 12 height 14
click at [1114, 553] on icon at bounding box center [1111, 552] width 12 height 12
click at [997, 583] on p "Edit" at bounding box center [994, 584] width 16 height 13
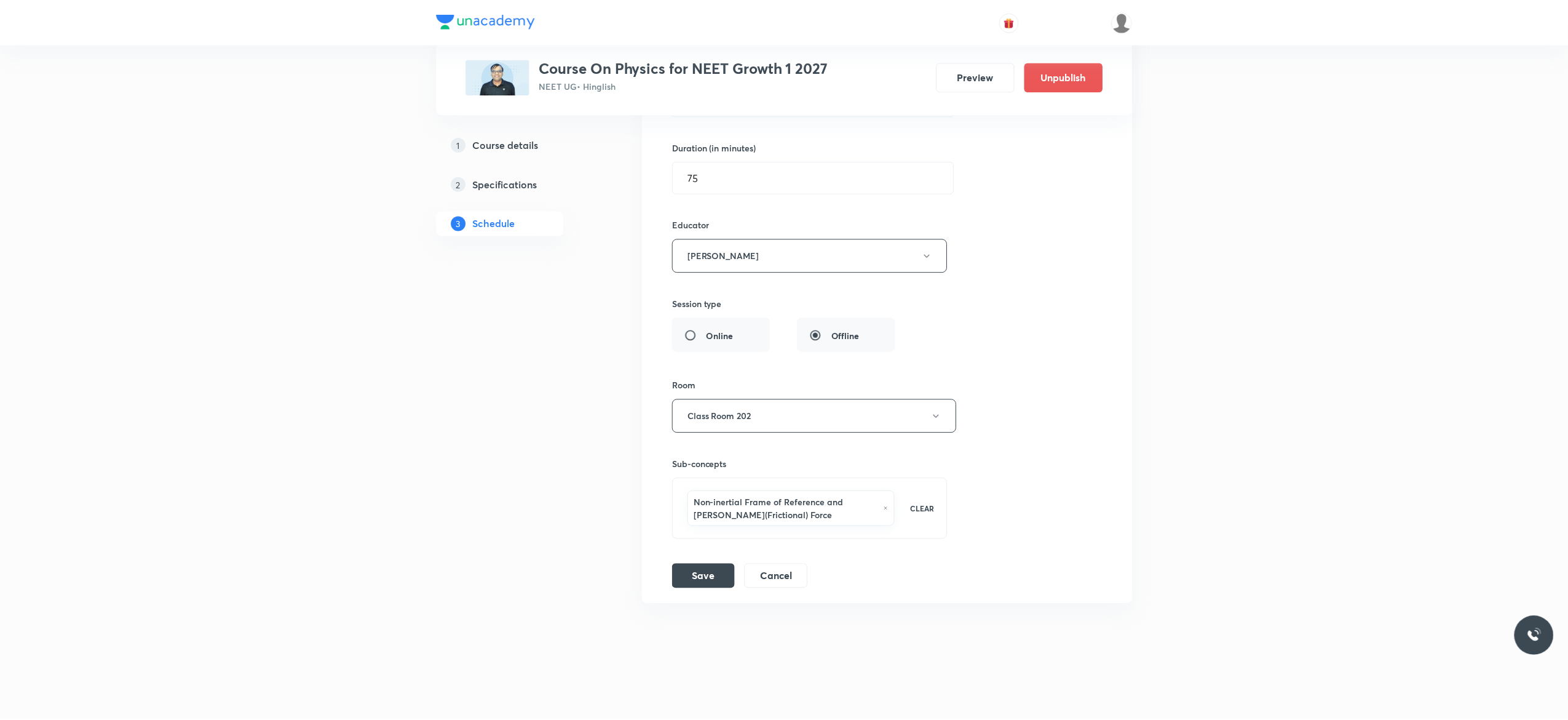
scroll to position [7930, 0]
click at [886, 507] on icon at bounding box center [885, 508] width 3 height 3
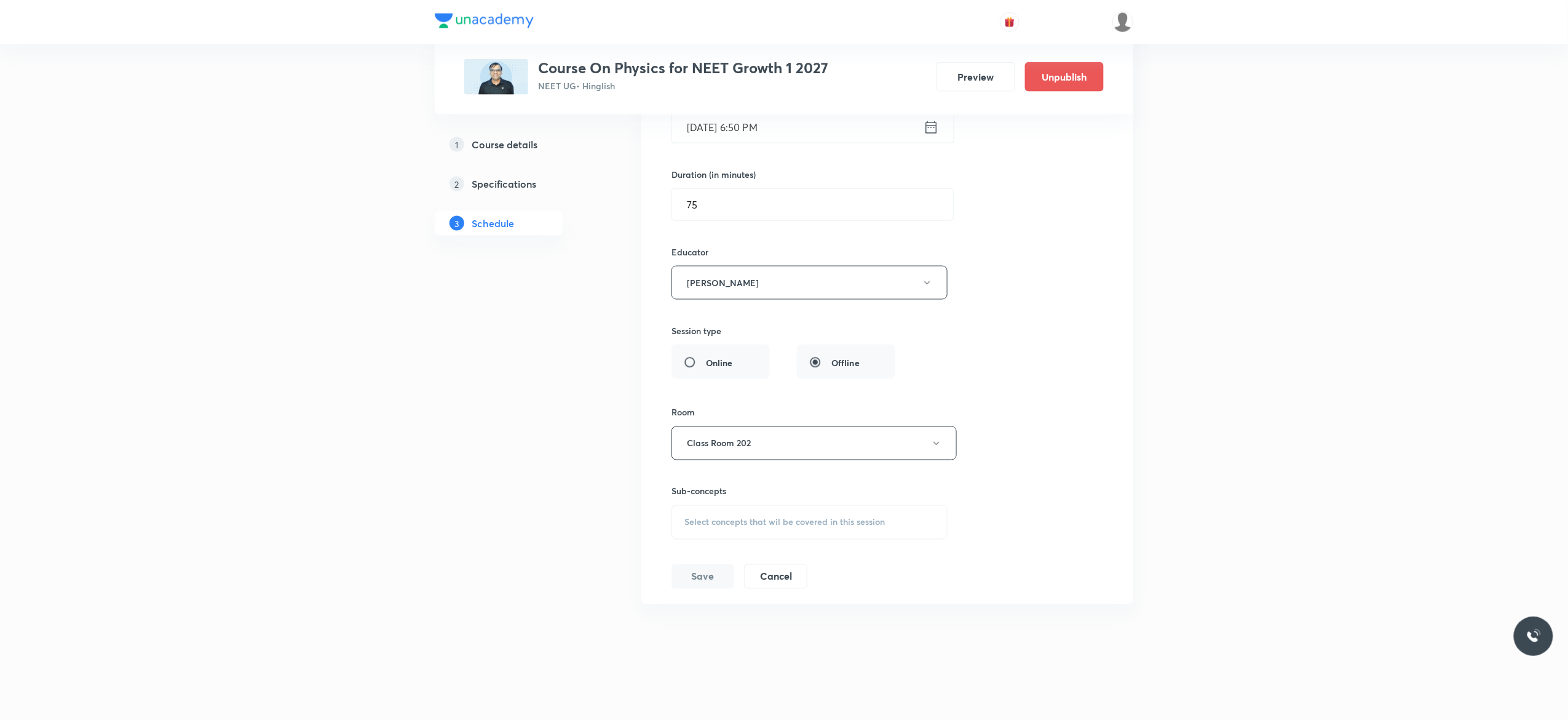
scroll to position [7902, 0]
click at [724, 521] on span "Select concepts that wil be covered in this session" at bounding box center [784, 522] width 201 height 10
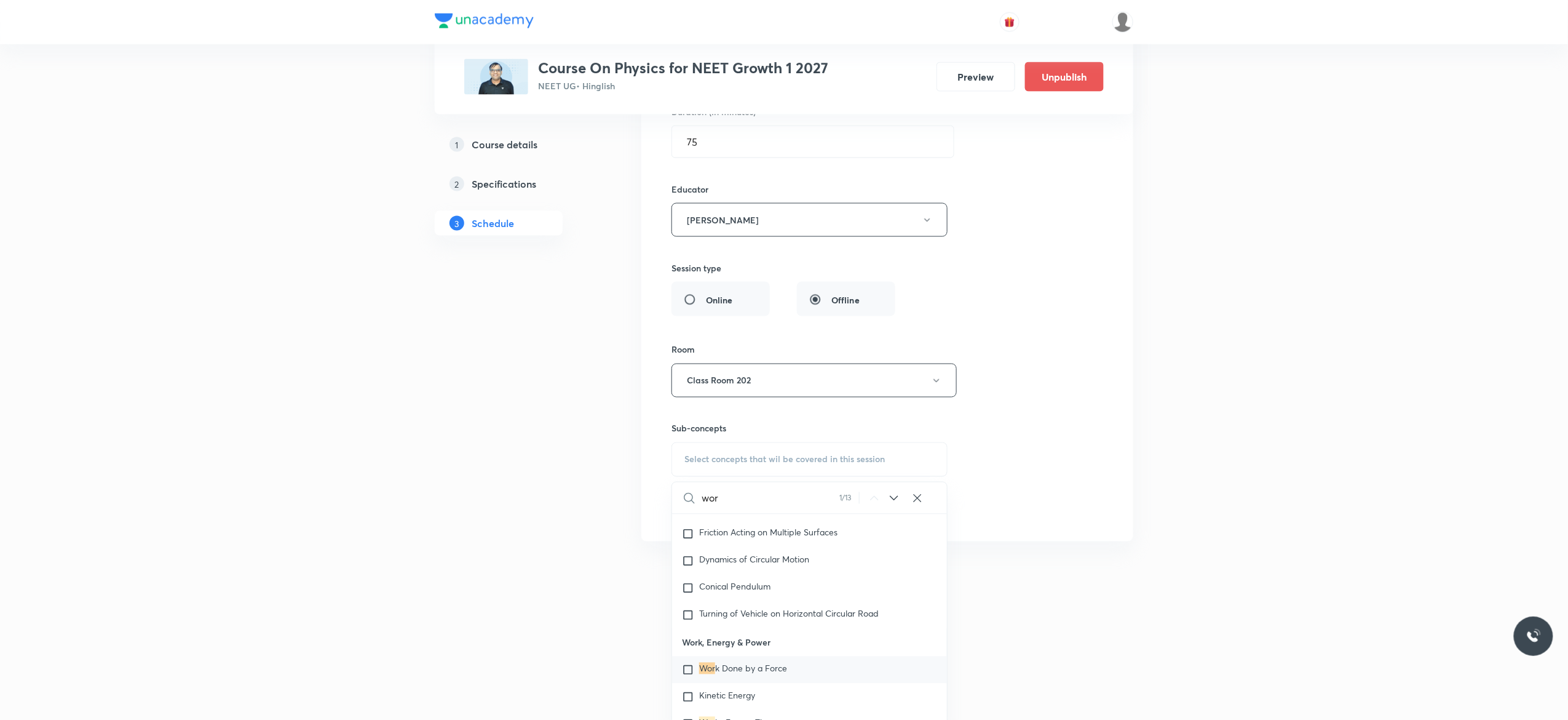
scroll to position [3108, 0]
type input "work, Power and Energy"
click at [689, 675] on input "checkbox" at bounding box center [690, 668] width 17 height 12
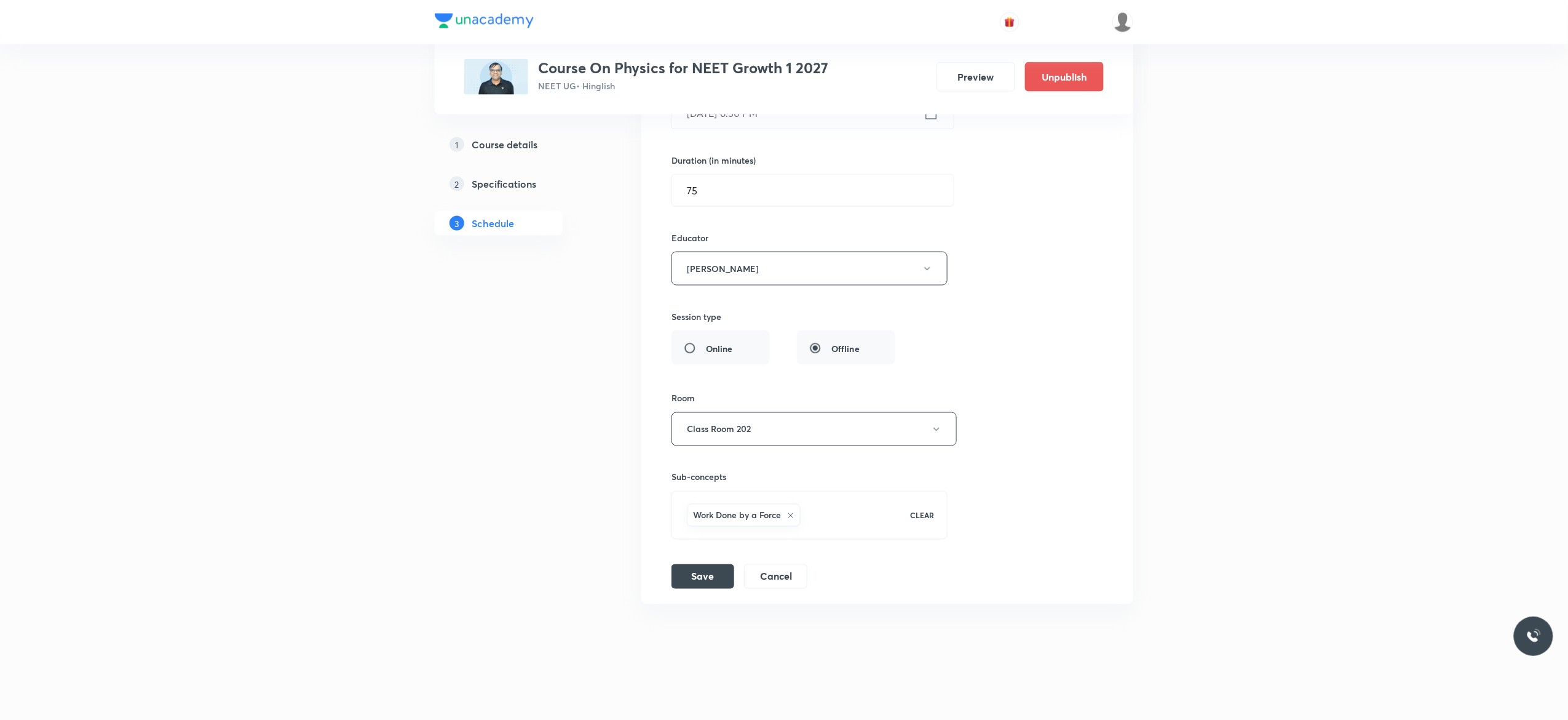
scroll to position [7916, 0]
click at [1055, 302] on div "Session title 12/99 Friction - 4 ​ Schedule for [DATE] 6:50 PM ​ Duration (in m…" at bounding box center [887, 281] width 432 height 614
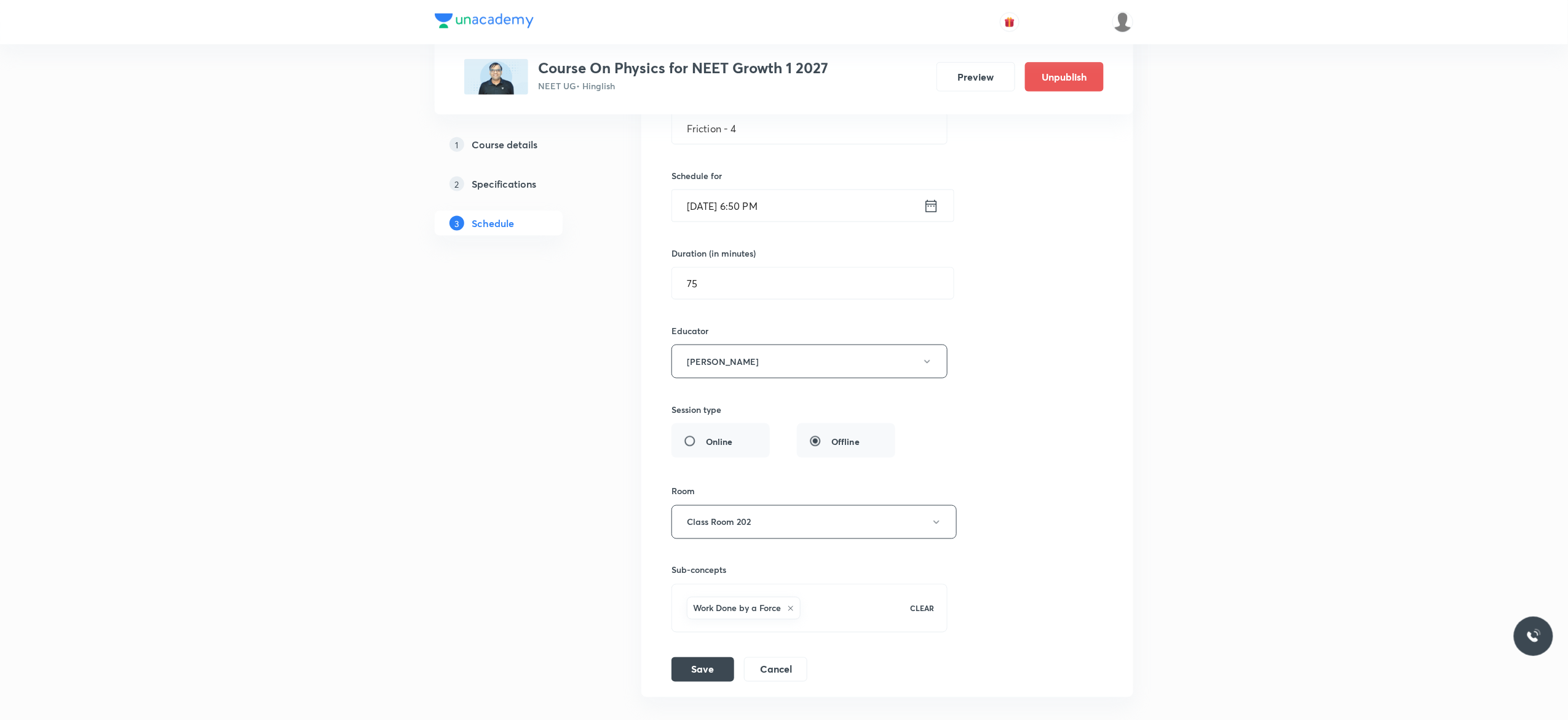
scroll to position [7719, 0]
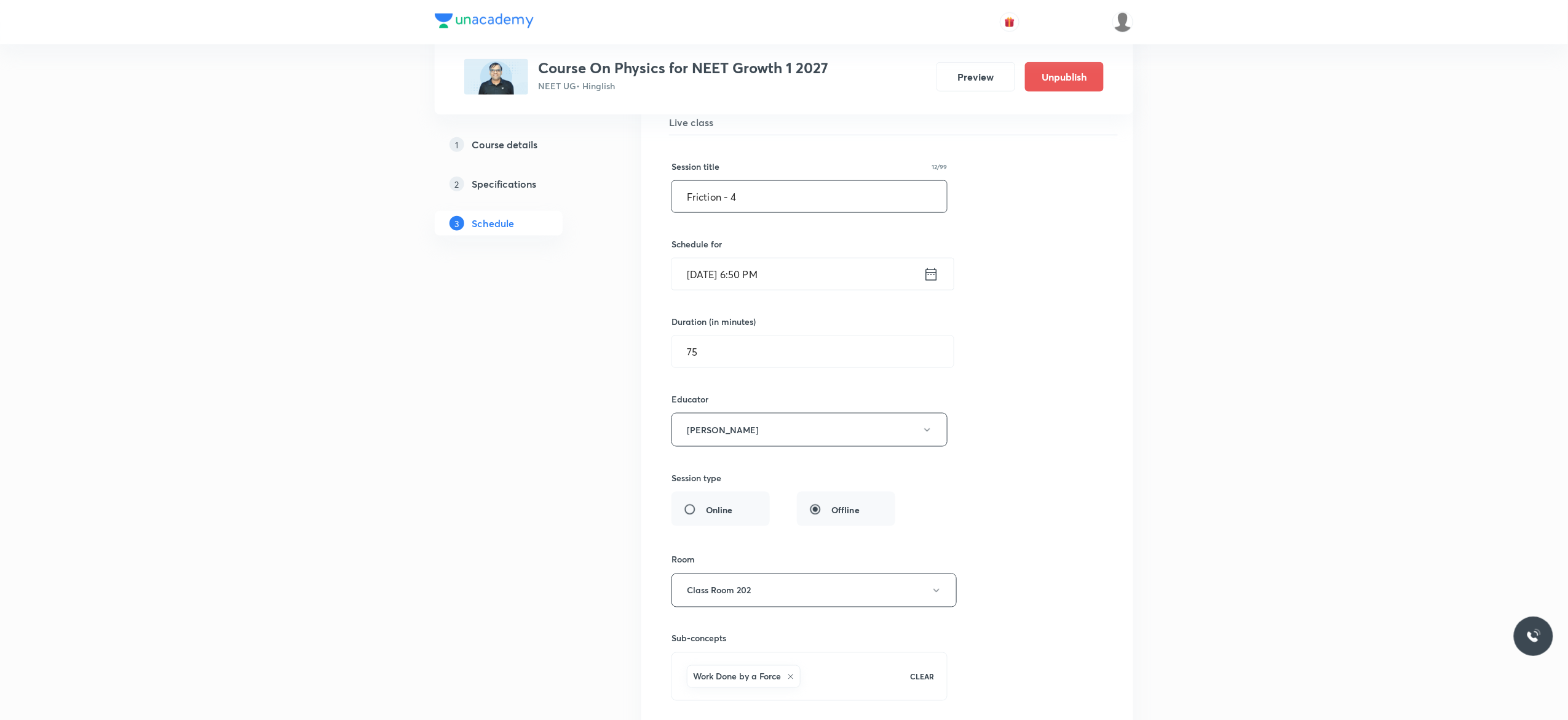
click at [723, 213] on input "Friction - 4" at bounding box center [810, 197] width 275 height 32
paste input "work, Power and Energy"
type input "Work, Power and Energy - 1"
click at [1088, 346] on div "Session title 26/99 Work, Power and Energy - 1 ​ Schedule for [DATE] 6:50 PM ​ …" at bounding box center [887, 442] width 432 height 614
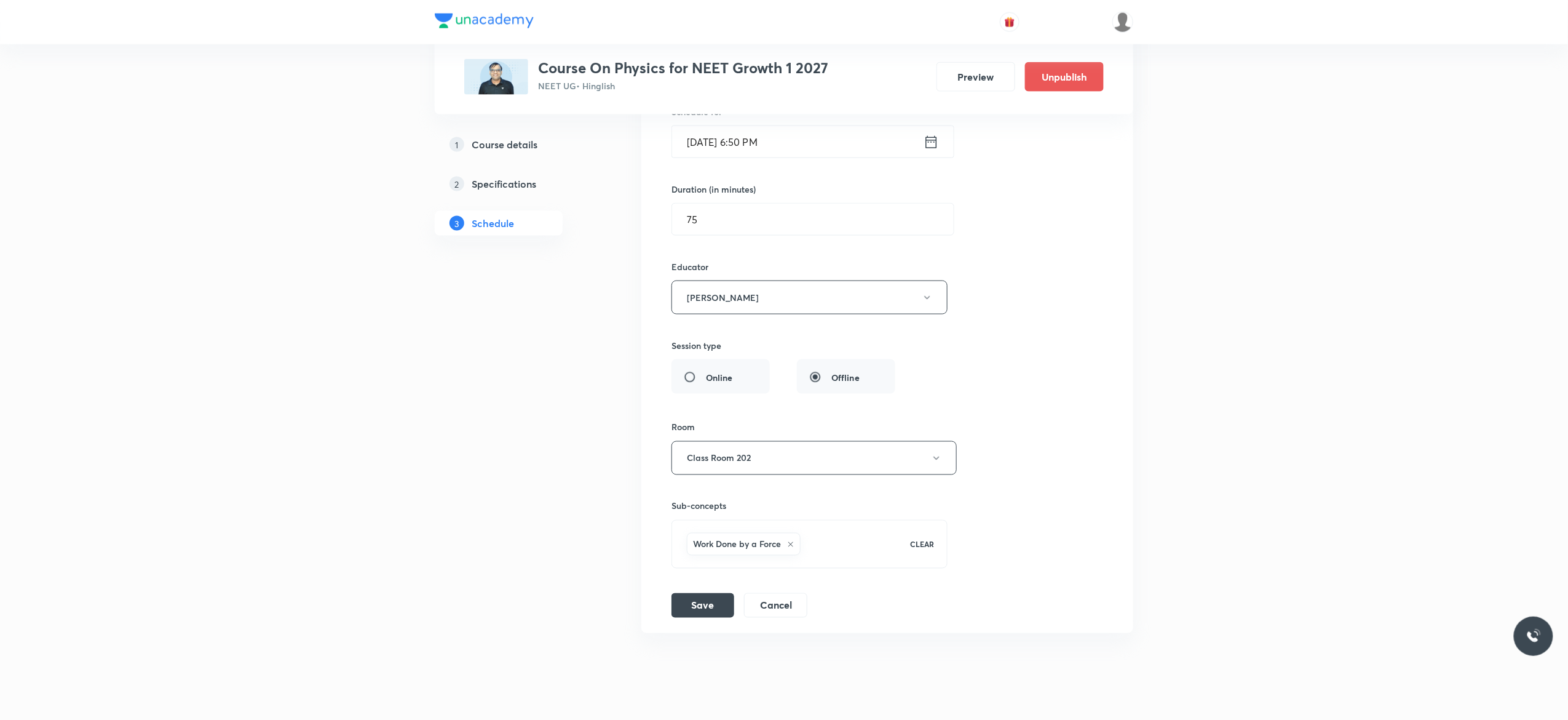
scroll to position [7916, 0]
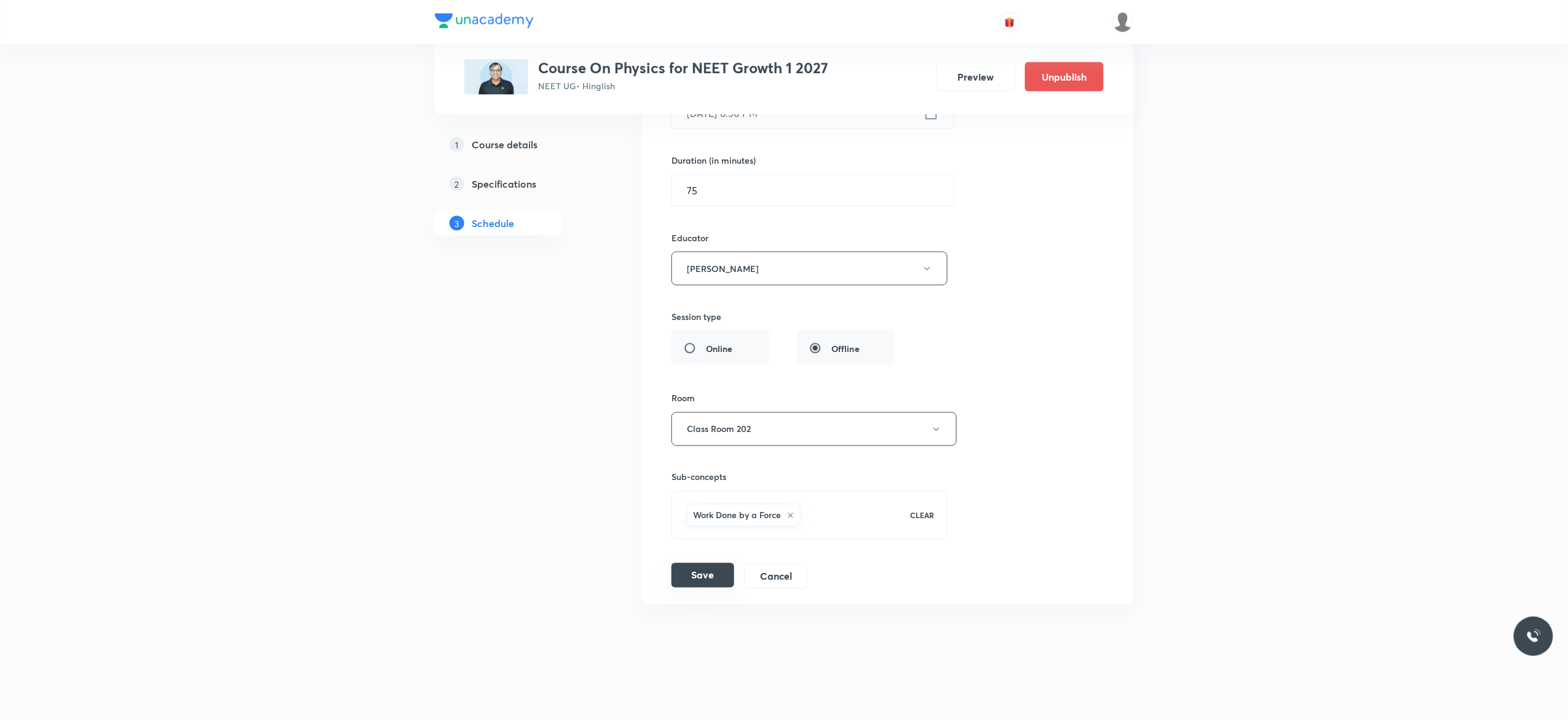
click at [702, 576] on button "Save" at bounding box center [702, 575] width 62 height 25
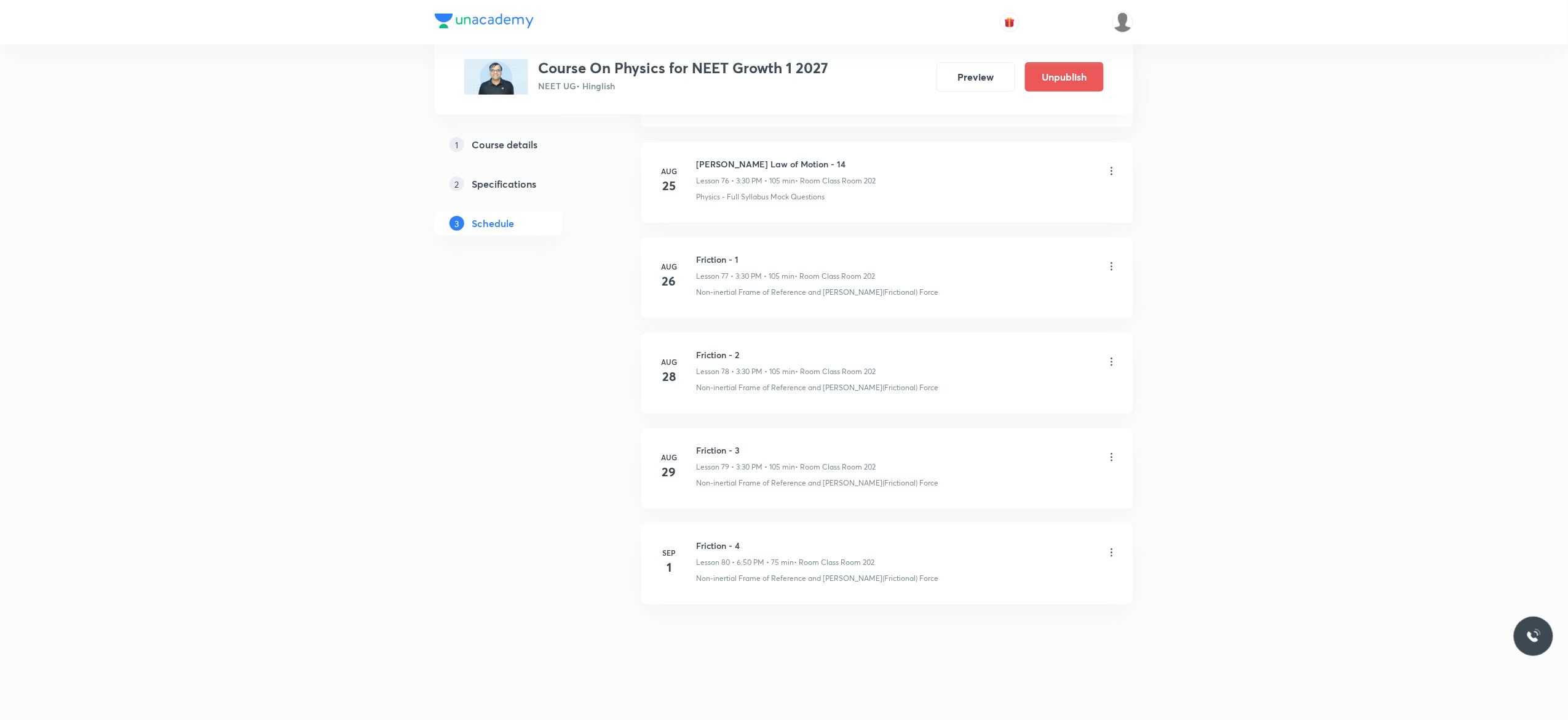
scroll to position [7361, 0]
